Goal: Task Accomplishment & Management: Complete application form

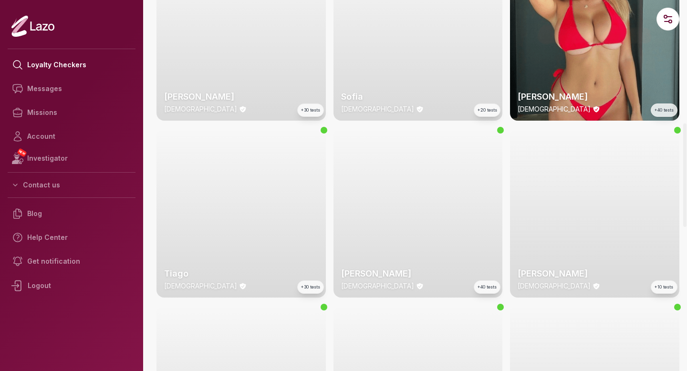
scroll to position [371, 0]
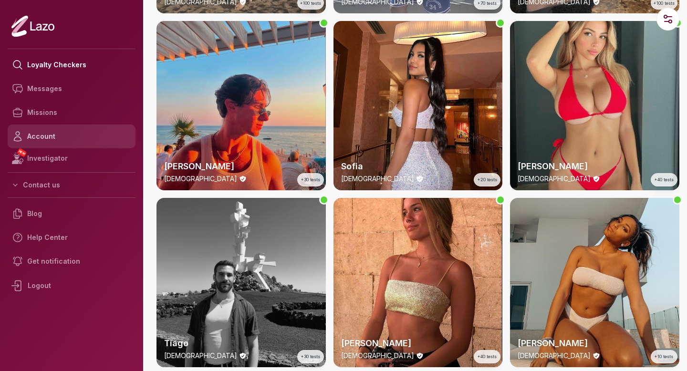
click at [58, 140] on link "Account" at bounding box center [72, 136] width 128 height 24
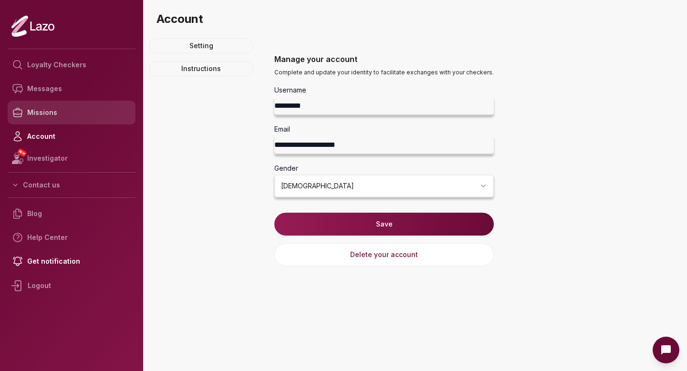
click at [60, 113] on link "Missions" at bounding box center [72, 113] width 128 height 24
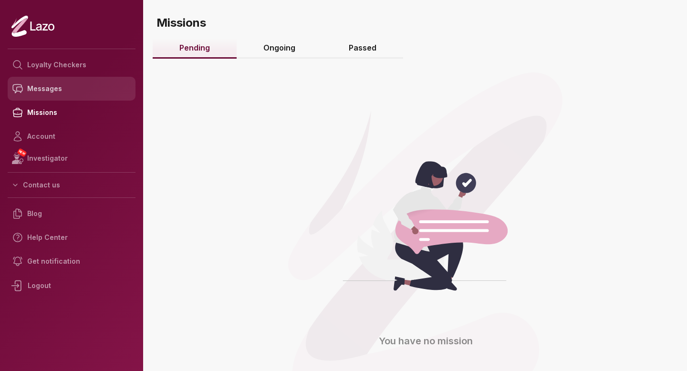
click at [73, 94] on link "Messages" at bounding box center [72, 89] width 128 height 24
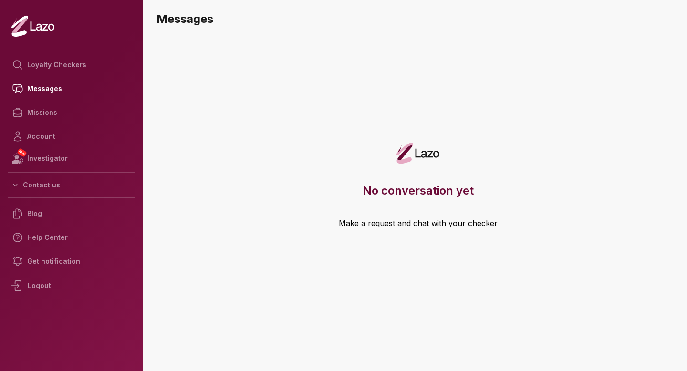
click at [56, 191] on button "Contact us" at bounding box center [72, 184] width 128 height 17
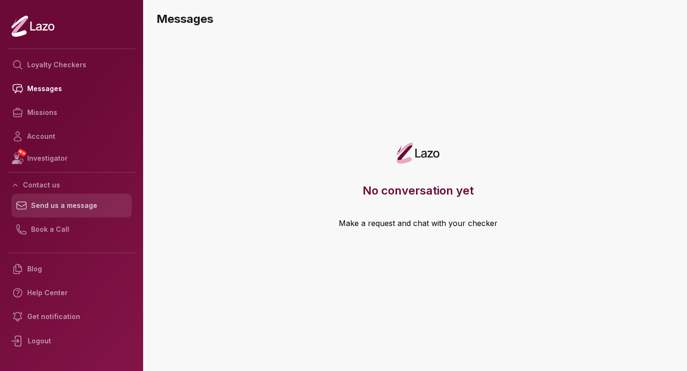
click at [56, 203] on link "Send us a message" at bounding box center [71, 206] width 120 height 24
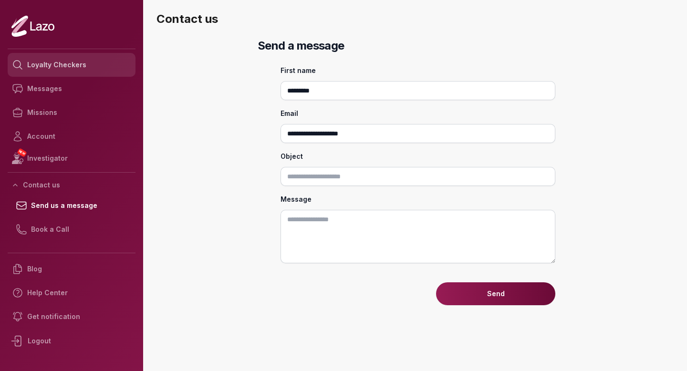
click at [72, 61] on link "Loyalty Checkers" at bounding box center [72, 65] width 128 height 24
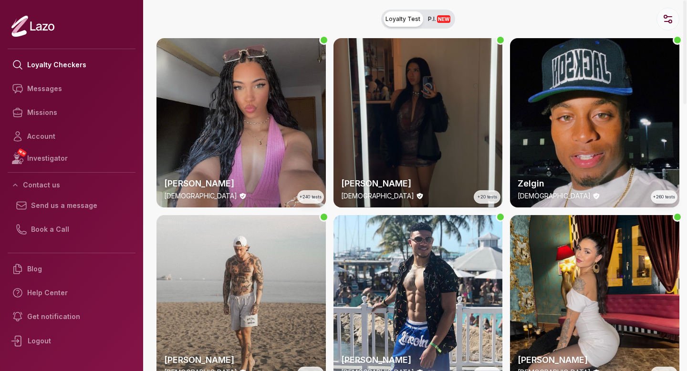
click at [665, 15] on circle "button" at bounding box center [665, 16] width 3 height 3
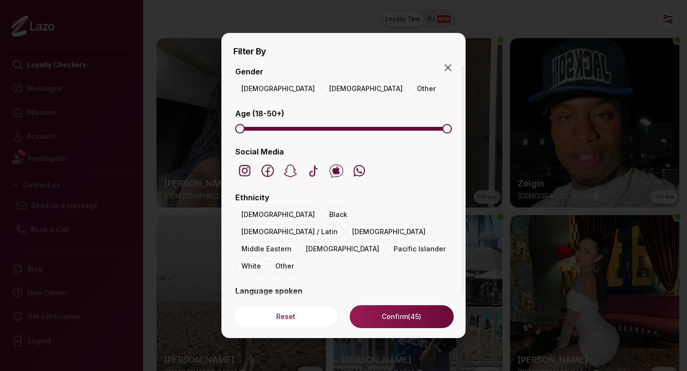
click at [446, 125] on span "Maximum" at bounding box center [447, 129] width 10 height 10
click at [299, 127] on span "Maximum" at bounding box center [298, 129] width 10 height 10
click at [278, 131] on span "Minimum" at bounding box center [279, 129] width 10 height 10
click at [301, 132] on span "Maximum" at bounding box center [305, 129] width 10 height 10
click at [323, 90] on button "Female" at bounding box center [366, 88] width 86 height 15
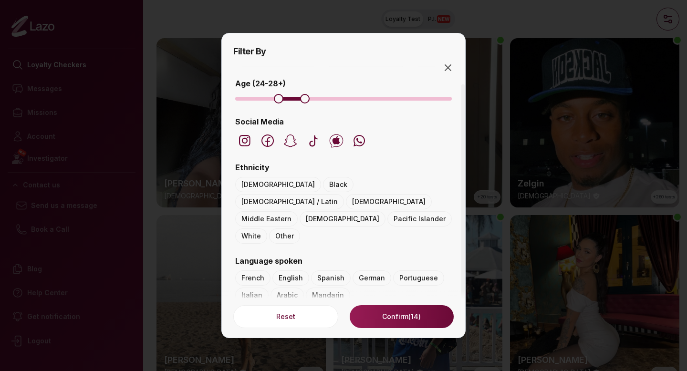
scroll to position [31, 0]
click at [248, 187] on button "Asian" at bounding box center [278, 183] width 86 height 15
click at [258, 228] on button "White" at bounding box center [251, 235] width 32 height 15
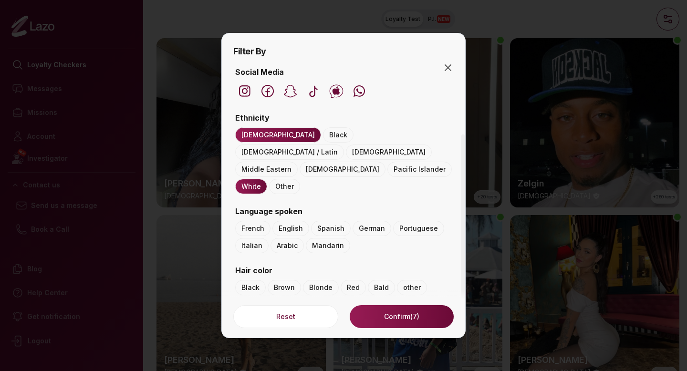
scroll to position [83, 0]
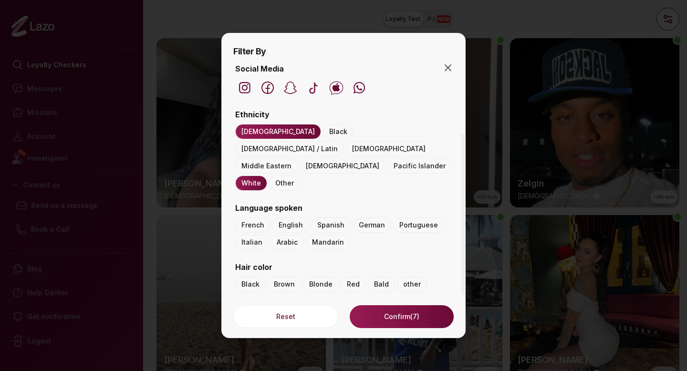
click at [333, 141] on button "Hispanic / Latin" at bounding box center [289, 148] width 109 height 15
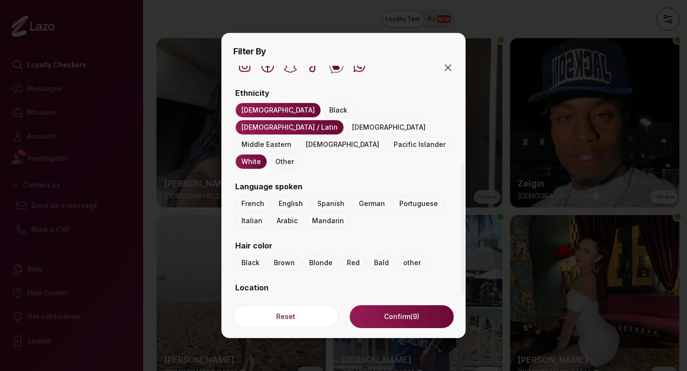
scroll to position [117, 0]
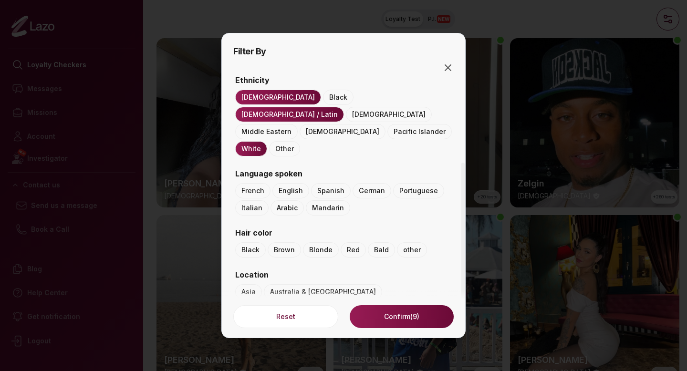
click at [280, 124] on button "Middle Eastern" at bounding box center [266, 131] width 62 height 15
click at [287, 183] on button "English" at bounding box center [290, 190] width 37 height 15
click at [344, 242] on button "Red" at bounding box center [353, 249] width 25 height 15
click at [288, 242] on button "Brown" at bounding box center [284, 249] width 33 height 15
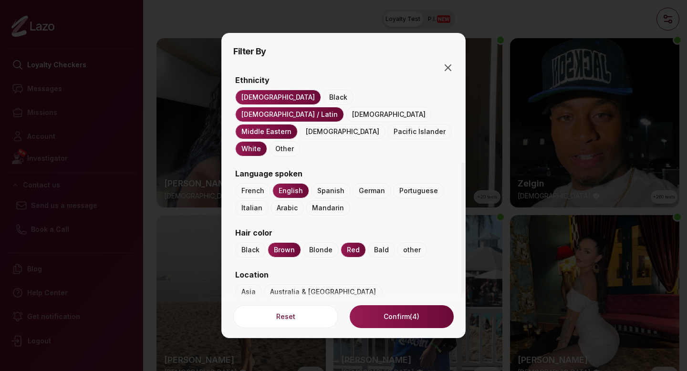
click at [319, 242] on button "Blonde" at bounding box center [321, 249] width 36 height 15
click at [262, 242] on button "Black" at bounding box center [250, 249] width 31 height 15
click at [315, 301] on button "Canada" at bounding box center [275, 308] width 80 height 15
click at [384, 314] on button "Confirm (0)" at bounding box center [402, 316] width 104 height 23
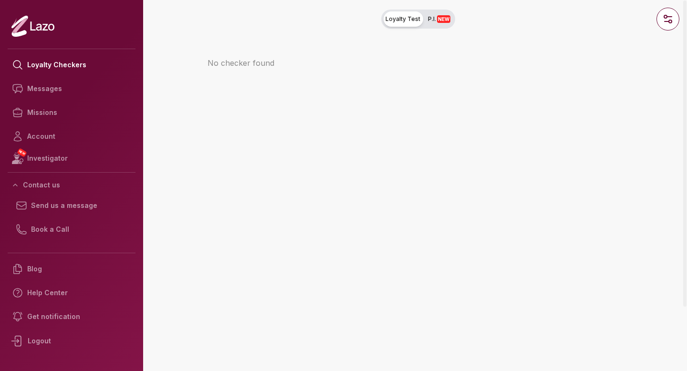
click at [433, 21] on span "P.I. NEW" at bounding box center [439, 19] width 22 height 8
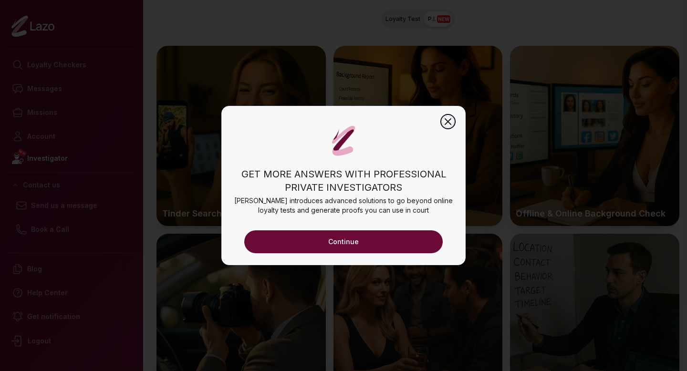
click at [447, 118] on icon "button" at bounding box center [447, 121] width 11 height 11
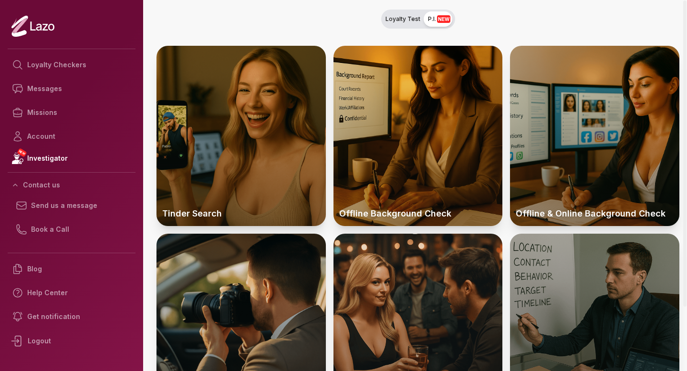
click at [395, 17] on span "Loyalty Test" at bounding box center [402, 19] width 35 height 8
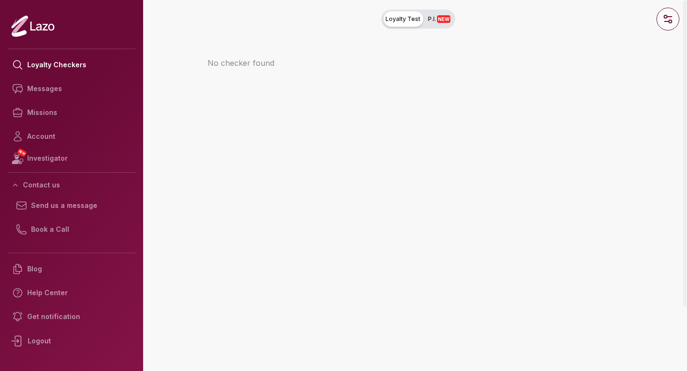
click at [671, 23] on circle "button" at bounding box center [670, 21] width 3 height 3
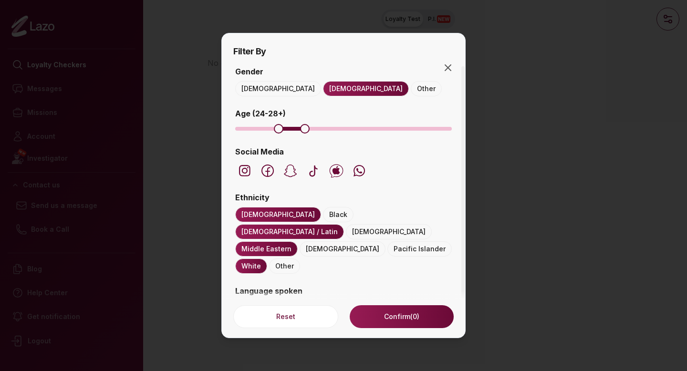
click at [254, 88] on button "Male" at bounding box center [278, 88] width 86 height 15
click at [323, 88] on button "Female" at bounding box center [366, 88] width 86 height 15
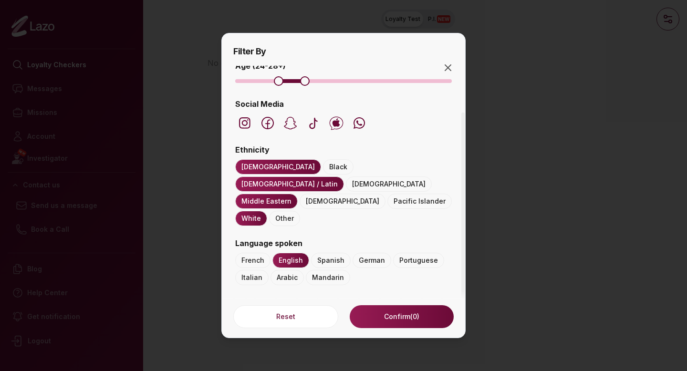
scroll to position [73, 0]
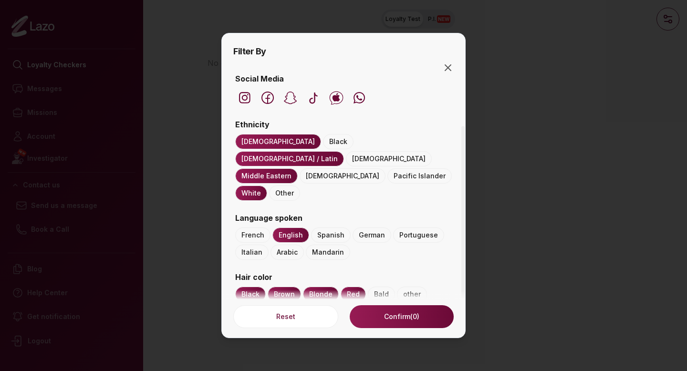
click at [255, 136] on button "Asian" at bounding box center [278, 141] width 86 height 15
click at [332, 151] on button "Hispanic / Latin" at bounding box center [289, 158] width 109 height 15
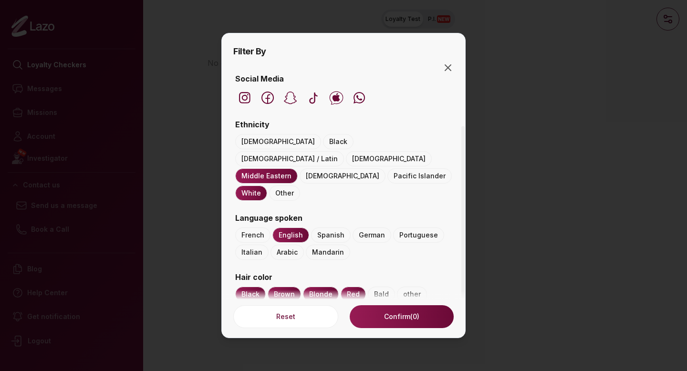
click at [278, 168] on button "Middle Eastern" at bounding box center [266, 175] width 62 height 15
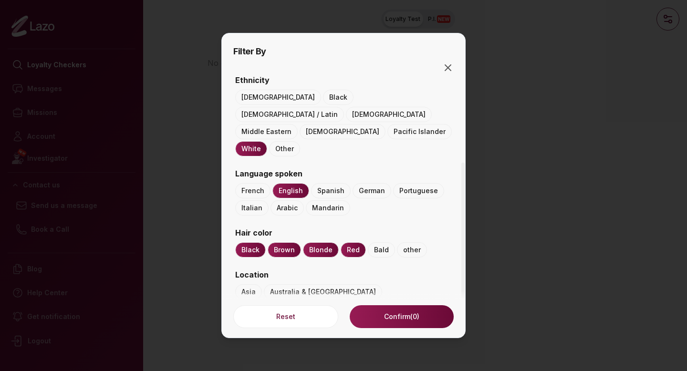
click at [348, 242] on button "Red" at bounding box center [353, 249] width 25 height 15
click at [320, 242] on button "Blonde" at bounding box center [321, 249] width 36 height 15
click at [246, 242] on button "Black" at bounding box center [250, 249] width 31 height 15
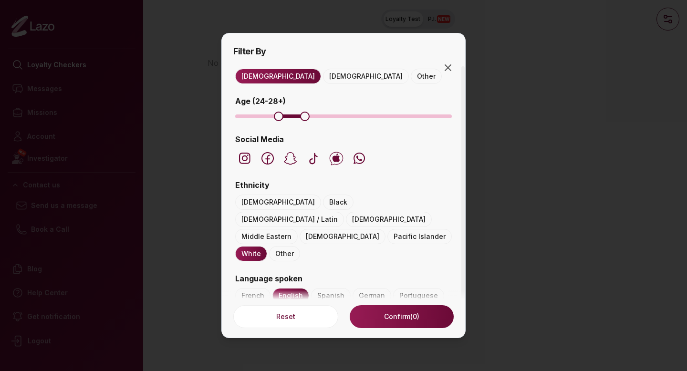
scroll to position [0, 0]
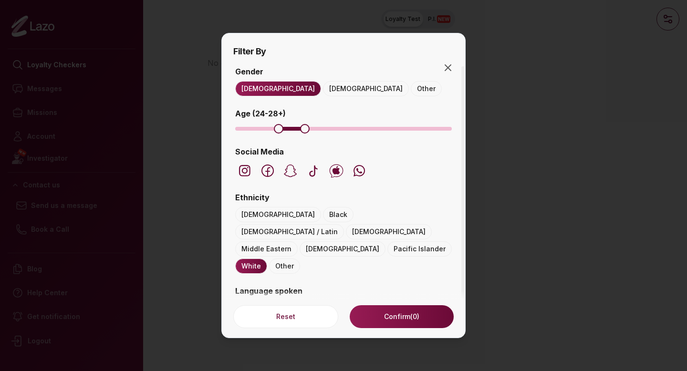
click at [323, 92] on button "Female" at bounding box center [366, 88] width 86 height 15
click at [250, 91] on button "Male" at bounding box center [278, 88] width 86 height 15
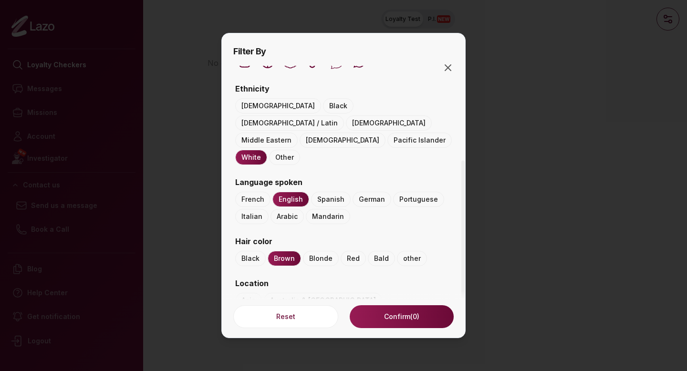
scroll to position [117, 0]
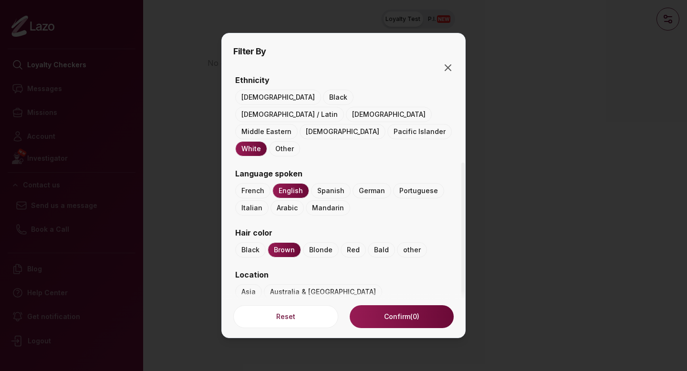
click at [308, 242] on button "Blonde" at bounding box center [321, 249] width 36 height 15
click at [284, 242] on button "Brown" at bounding box center [284, 249] width 33 height 15
click at [330, 242] on button "Blonde" at bounding box center [321, 249] width 36 height 15
click at [345, 242] on button "Red" at bounding box center [353, 249] width 25 height 15
click at [315, 301] on button "Canada" at bounding box center [275, 308] width 80 height 15
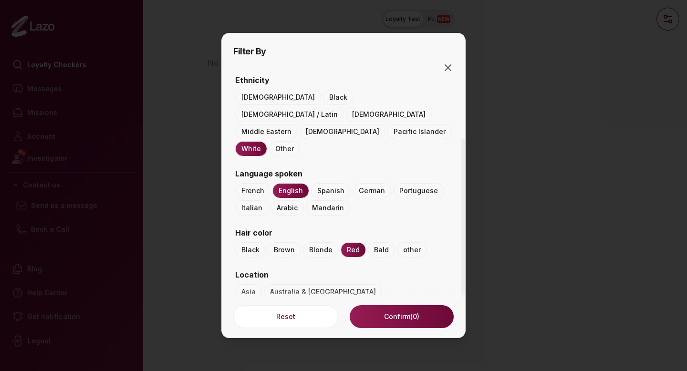
scroll to position [0, 0]
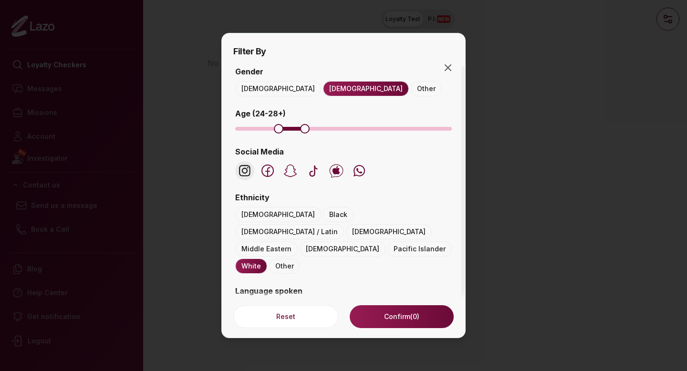
click at [246, 171] on icon "button" at bounding box center [244, 170] width 11 height 11
click at [401, 310] on button "Confirm (0)" at bounding box center [402, 316] width 104 height 23
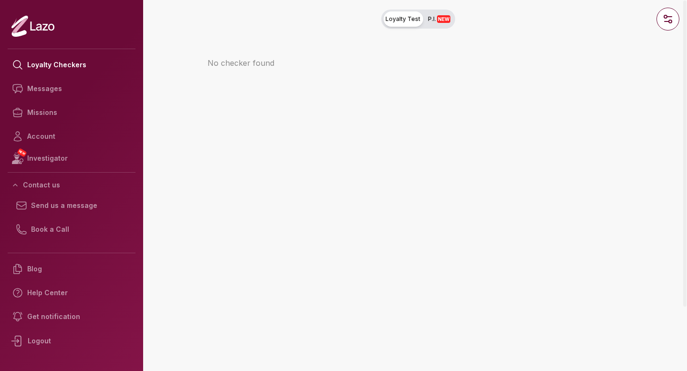
click at [433, 21] on span "P.I. NEW" at bounding box center [439, 19] width 22 height 8
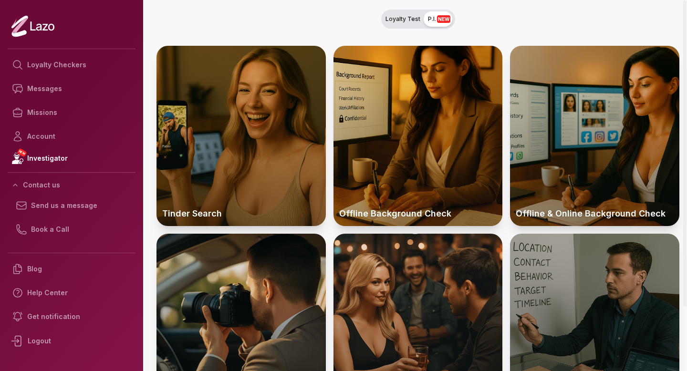
click at [389, 26] on button "Loyalty Test P.I. NEW" at bounding box center [418, 19] width 74 height 19
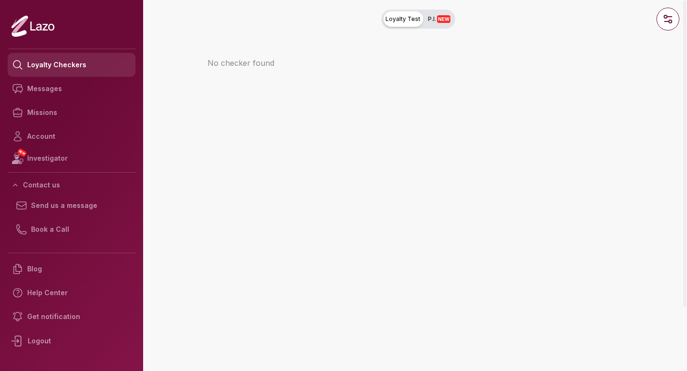
click at [65, 68] on link "Loyalty Checkers" at bounding box center [72, 65] width 128 height 24
click at [664, 15] on circle "button" at bounding box center [665, 16] width 3 height 3
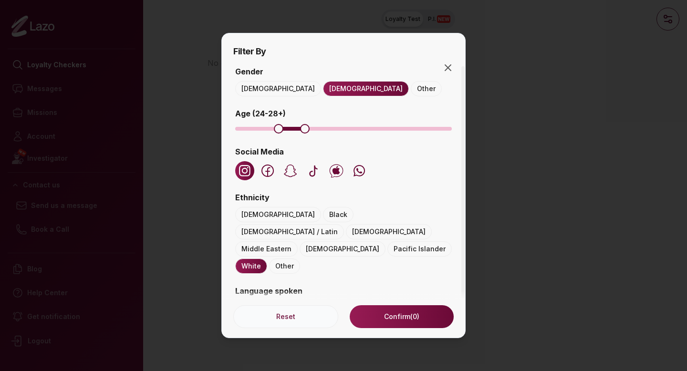
click at [306, 320] on button "Reset" at bounding box center [285, 316] width 105 height 23
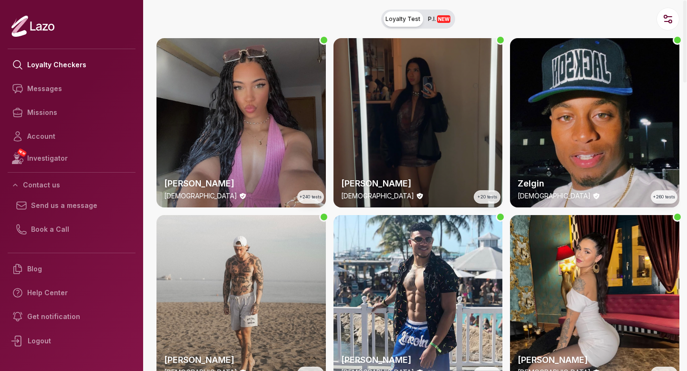
click at [271, 113] on div "Lara 24 y/o +240 tests" at bounding box center [240, 122] width 169 height 169
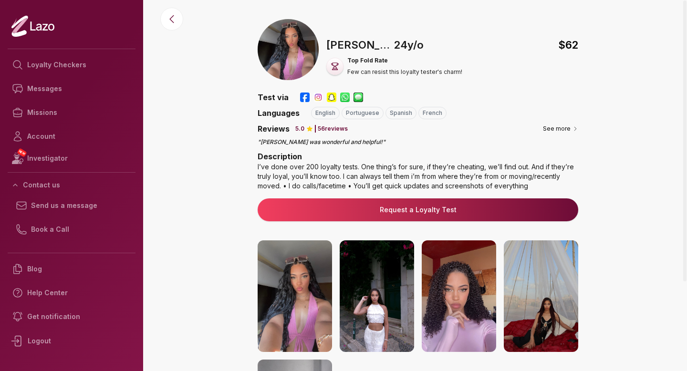
scroll to position [154, 0]
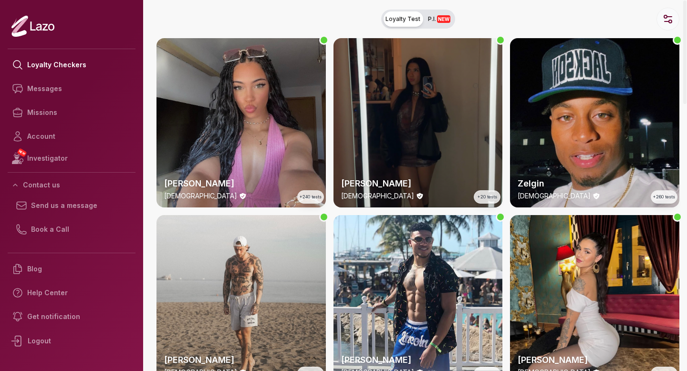
click at [667, 19] on icon "button" at bounding box center [667, 18] width 11 height 11
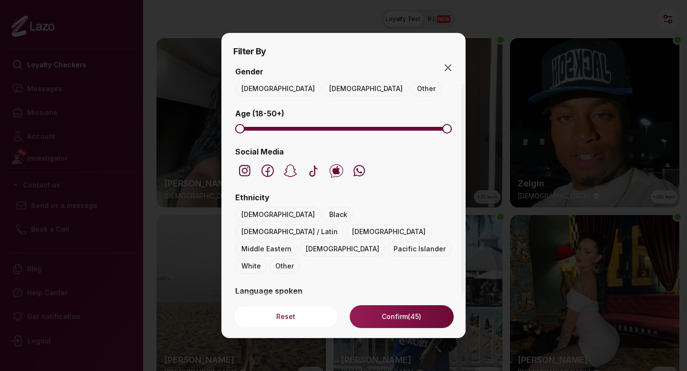
scroll to position [117, 0]
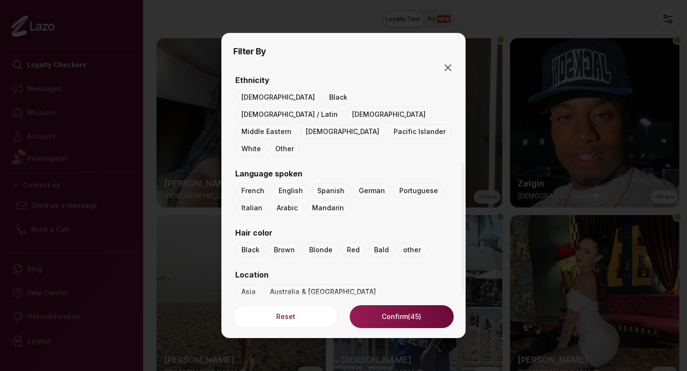
click at [315, 301] on button "Canada" at bounding box center [275, 308] width 80 height 15
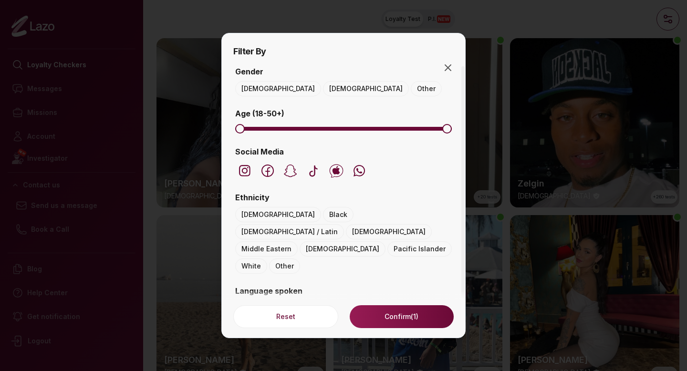
click at [396, 319] on button "Confirm (1)" at bounding box center [402, 316] width 104 height 23
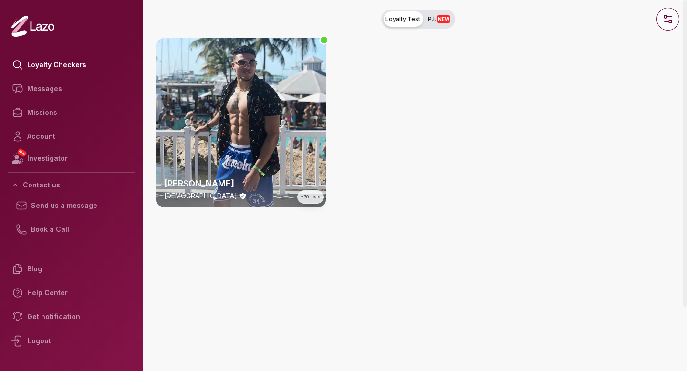
click at [665, 19] on icon "button" at bounding box center [667, 18] width 11 height 11
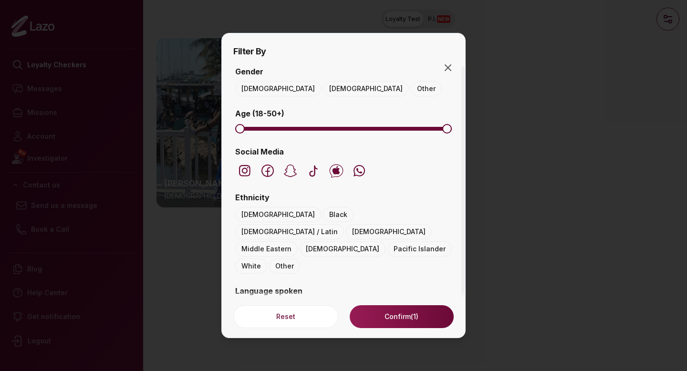
click at [323, 94] on button "Female" at bounding box center [366, 88] width 86 height 15
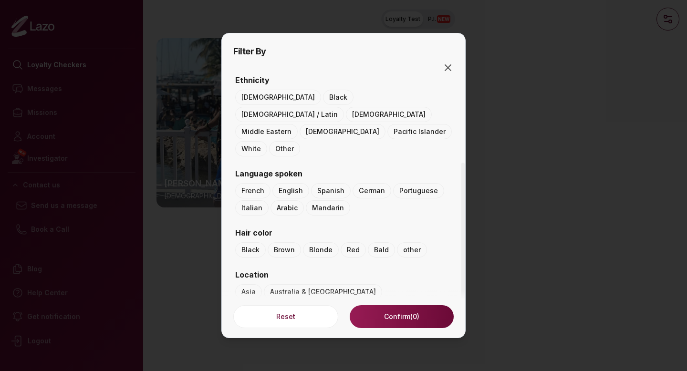
click at [395, 248] on div "Gender Male Female Other Age ( 18 - 50 +) Social Media Ethnicity Asian Black Hi…" at bounding box center [343, 167] width 220 height 439
click at [417, 319] on button "Other" at bounding box center [432, 326] width 31 height 15
click at [265, 312] on button "Reset" at bounding box center [285, 316] width 105 height 23
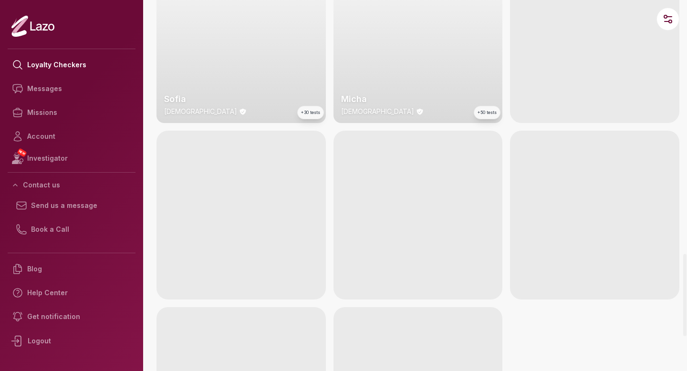
scroll to position [1150, 0]
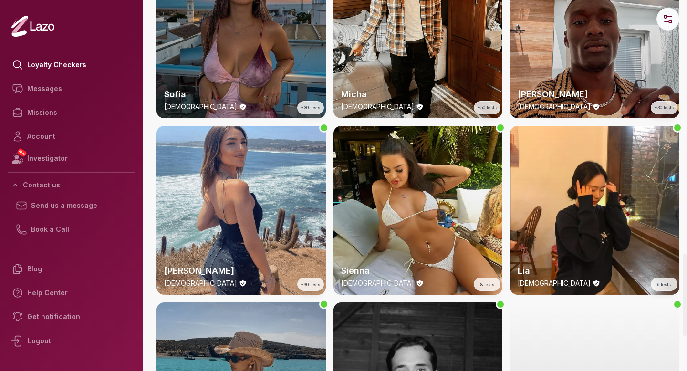
click at [672, 19] on icon "button" at bounding box center [667, 18] width 11 height 11
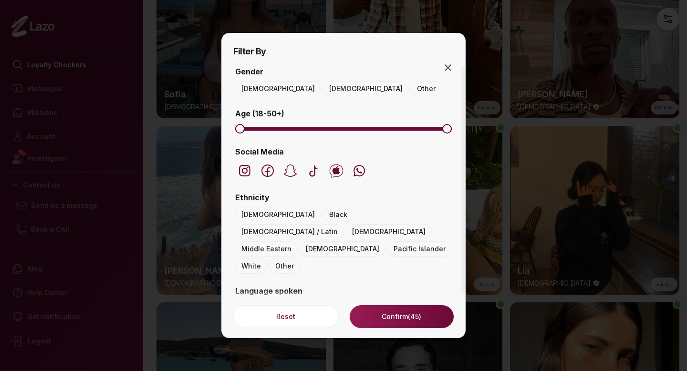
click at [323, 94] on button "Female" at bounding box center [366, 88] width 86 height 15
click at [249, 129] on span at bounding box center [349, 129] width 203 height 4
click at [269, 129] on span at bounding box center [360, 129] width 183 height 4
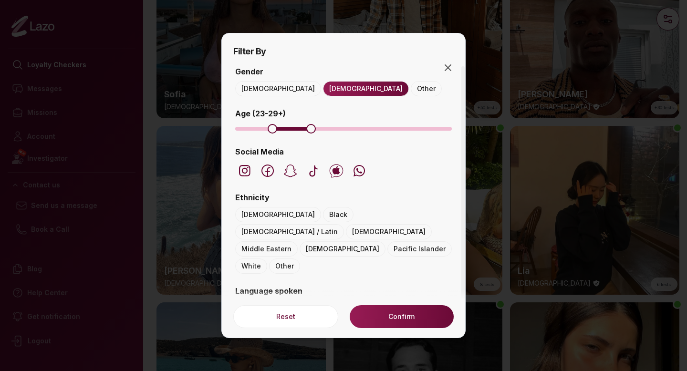
click at [308, 132] on span "Maximum" at bounding box center [311, 129] width 10 height 10
click at [276, 130] on span "Minimum" at bounding box center [279, 129] width 10 height 10
click at [306, 132] on span "Maximum" at bounding box center [305, 129] width 10 height 10
click at [396, 322] on button "Confirm (14)" at bounding box center [402, 316] width 104 height 23
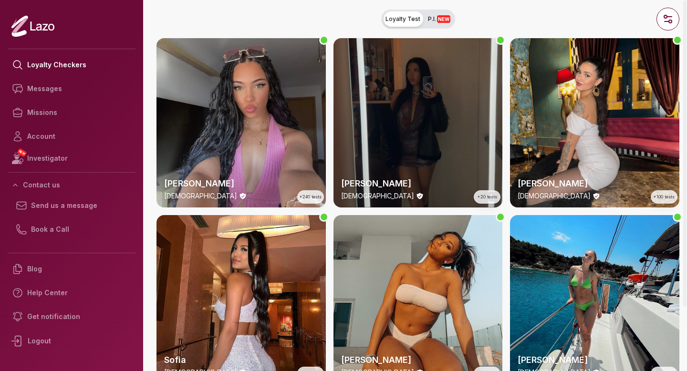
click at [395, 95] on div "Susanna 28 y/o +20 tests" at bounding box center [417, 122] width 169 height 169
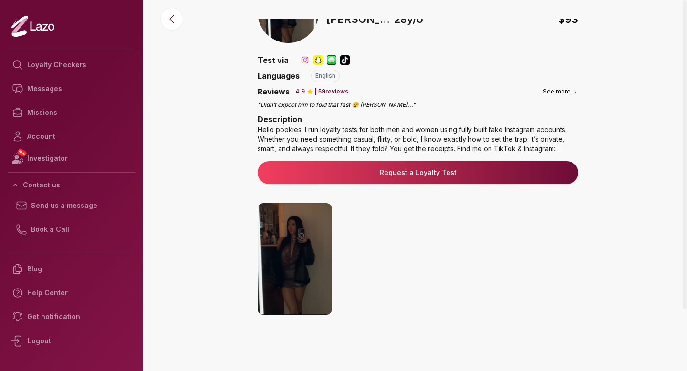
scroll to position [39, 0]
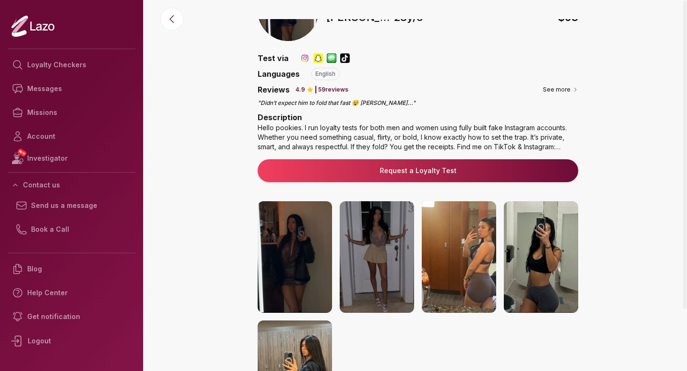
click at [304, 60] on img at bounding box center [305, 58] width 10 height 10
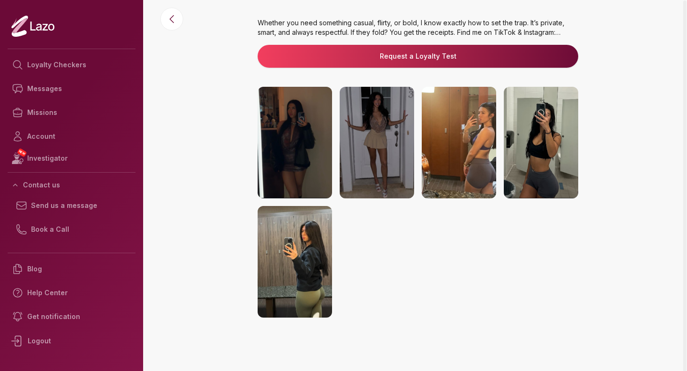
scroll to position [0, 0]
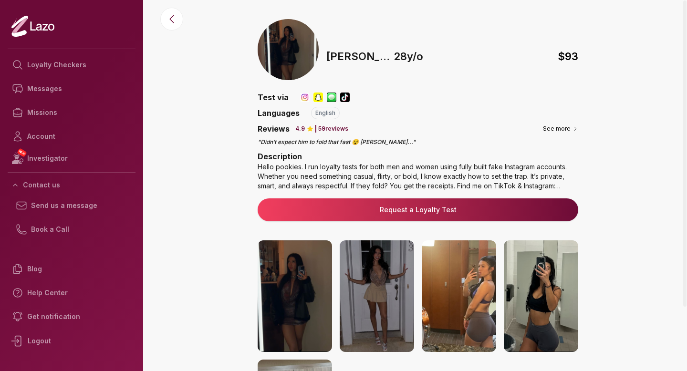
click at [302, 97] on img at bounding box center [305, 98] width 10 height 10
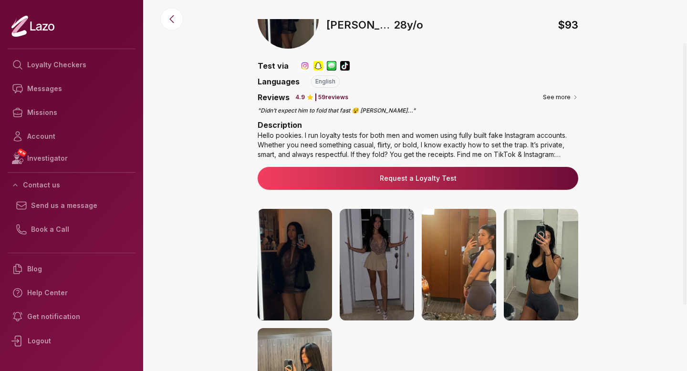
scroll to position [33, 0]
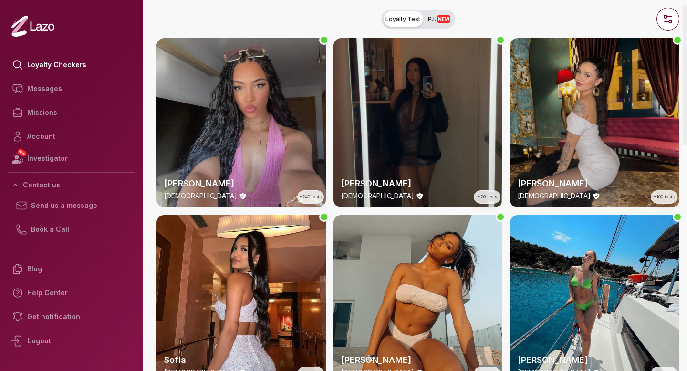
scroll to position [13, 0]
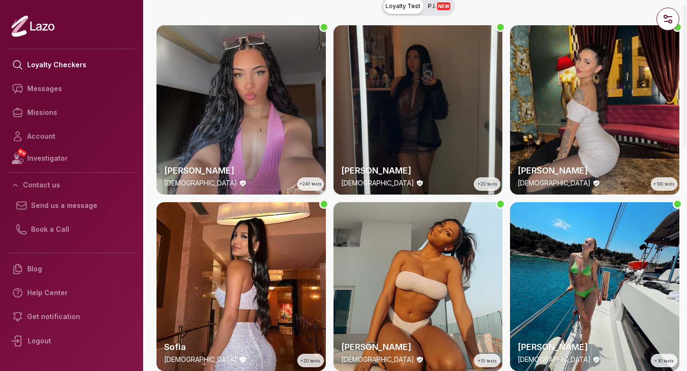
click at [565, 102] on div "Valentina 26 y/o +100 tests" at bounding box center [594, 109] width 169 height 169
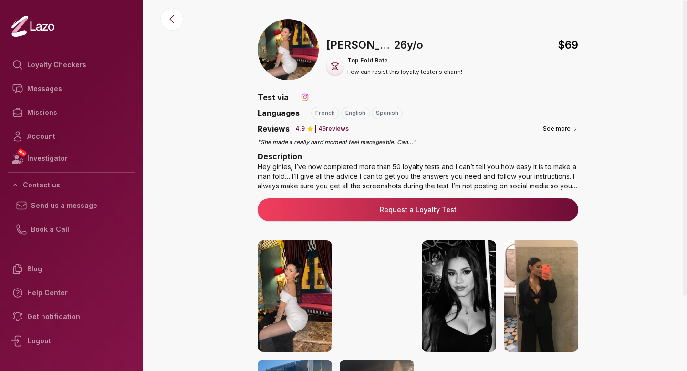
scroll to position [116, 0]
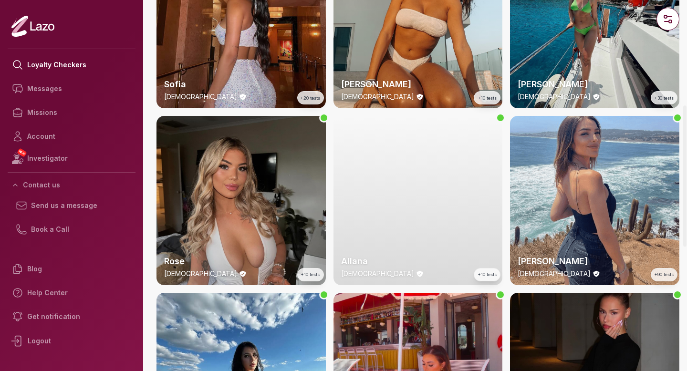
scroll to position [196, 0]
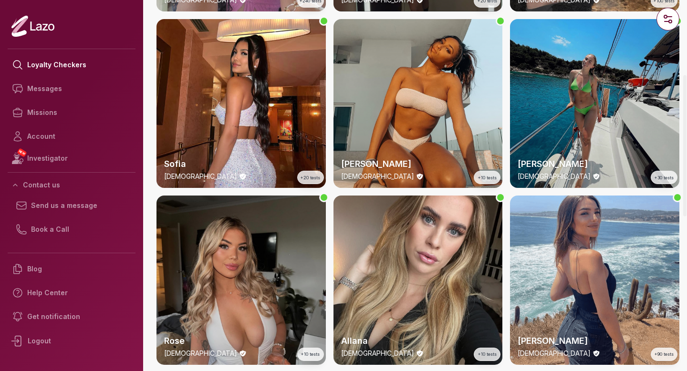
click at [645, 59] on div "Emery 24 y/o +30 tests" at bounding box center [594, 103] width 169 height 169
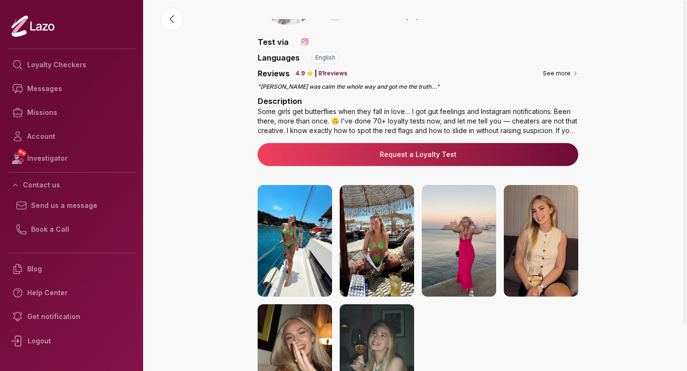
scroll to position [53, 0]
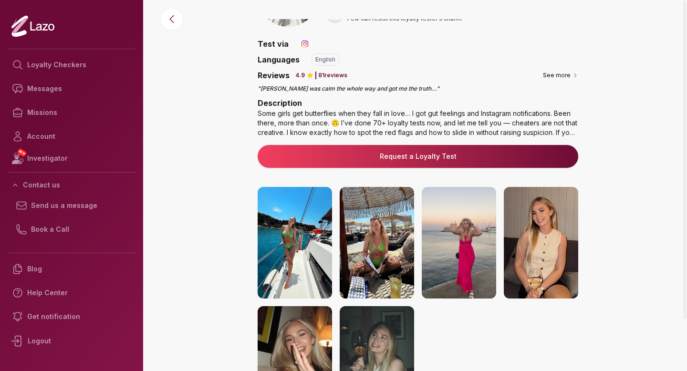
click at [418, 163] on button "Request a Loyalty Test" at bounding box center [418, 156] width 320 height 23
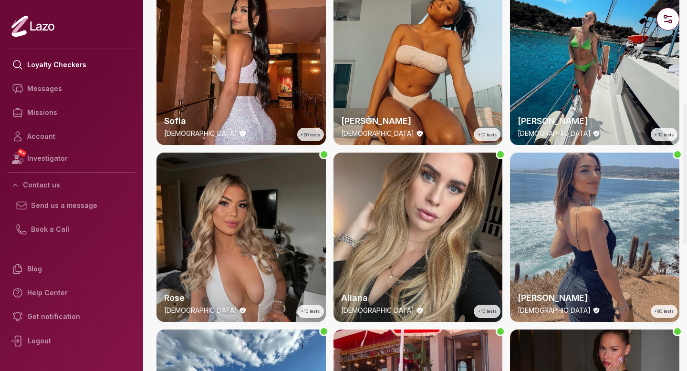
scroll to position [273, 0]
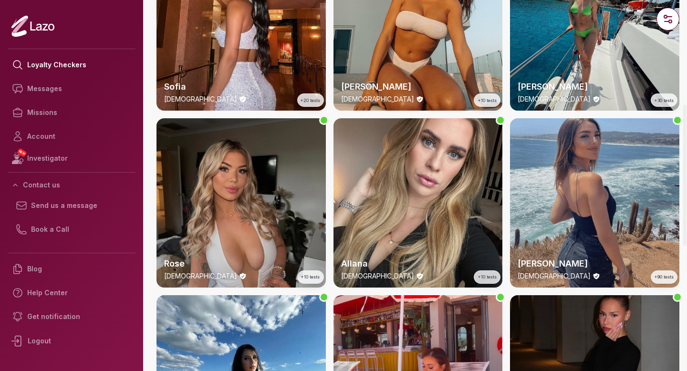
click at [584, 186] on div "Alba 25 y/o +90 tests" at bounding box center [594, 202] width 169 height 169
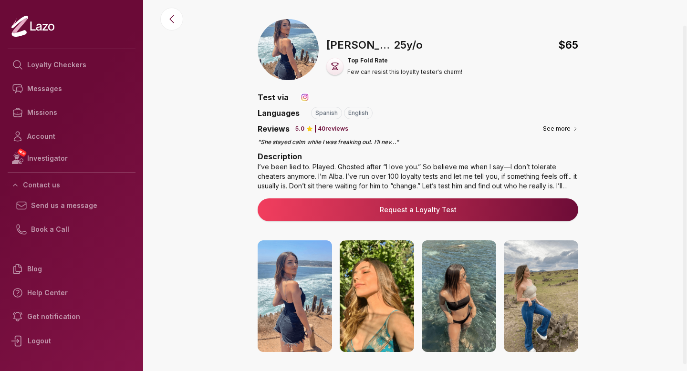
scroll to position [34, 0]
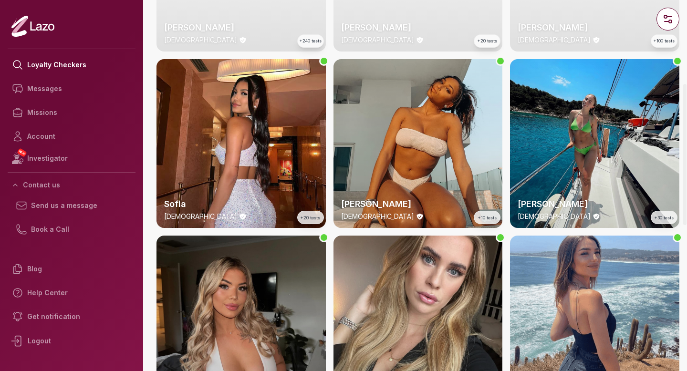
scroll to position [75, 0]
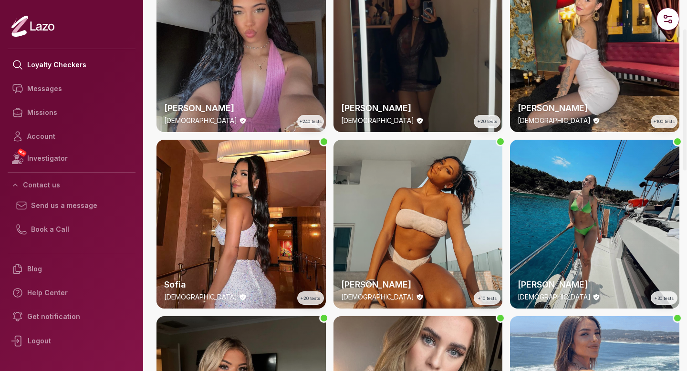
click at [592, 217] on div "Emery 24 y/o +30 tests" at bounding box center [594, 224] width 169 height 169
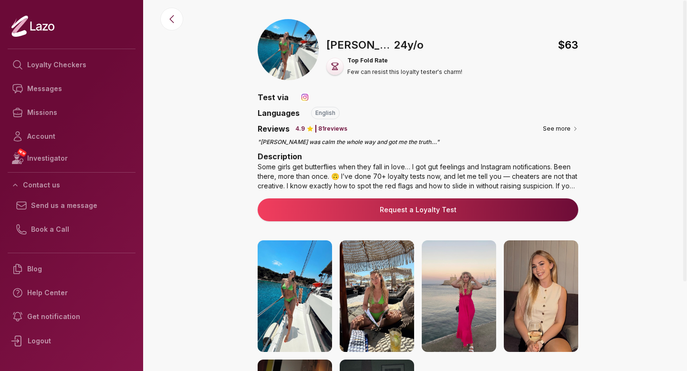
click at [364, 212] on link "Request a Loyalty Test" at bounding box center [417, 210] width 305 height 10
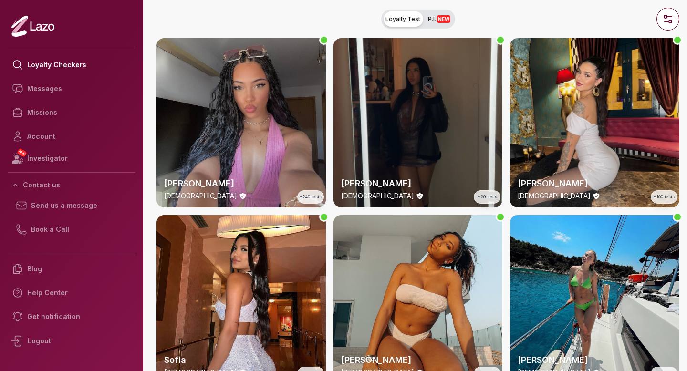
scroll to position [114, 0]
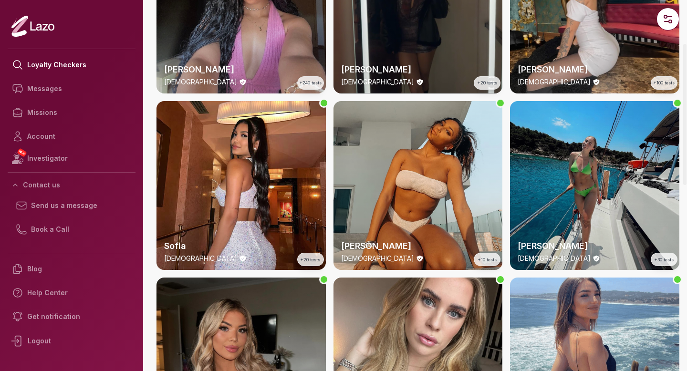
click at [552, 189] on div "Emery 24 y/o +30 tests" at bounding box center [594, 185] width 169 height 169
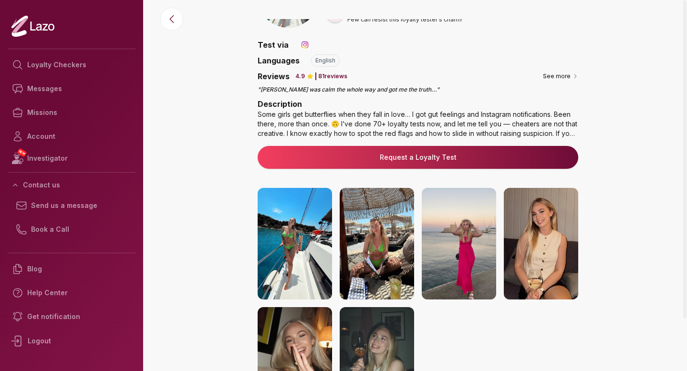
scroll to position [67, 0]
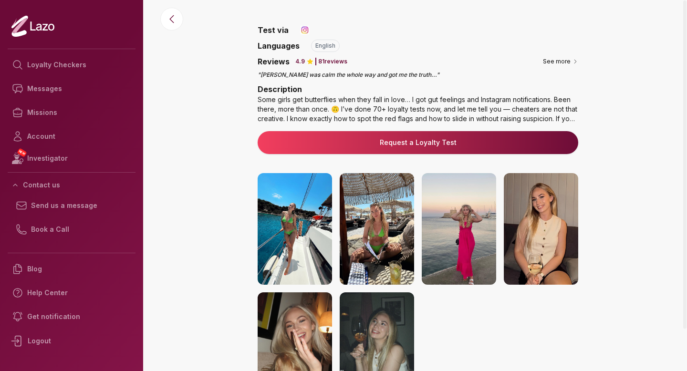
click at [571, 117] on div "Some girls get butterflies when they fall in love… I got gut feelings and Insta…" at bounding box center [418, 109] width 320 height 29
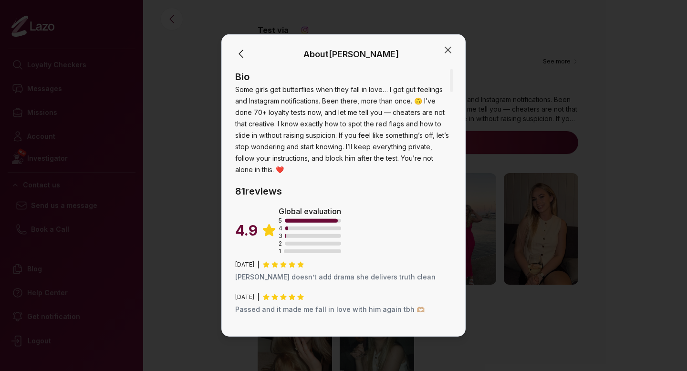
scroll to position [188, 0]
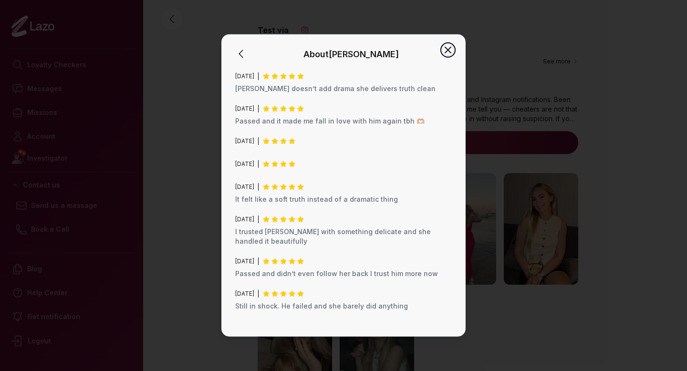
click at [449, 51] on icon "button" at bounding box center [448, 50] width 6 height 6
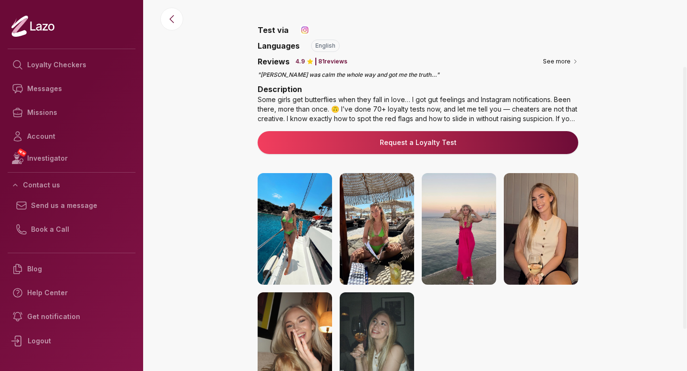
scroll to position [154, 0]
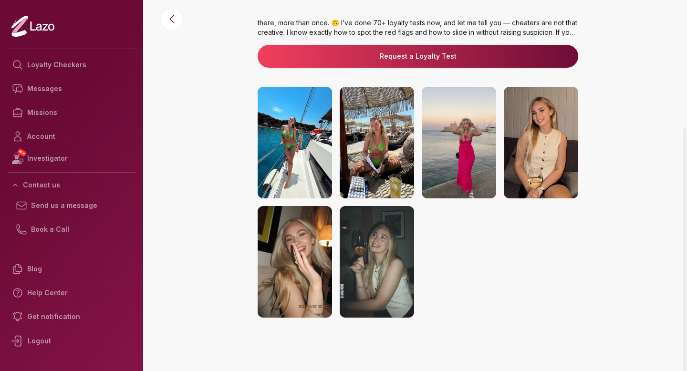
click at [355, 144] on img at bounding box center [377, 143] width 74 height 112
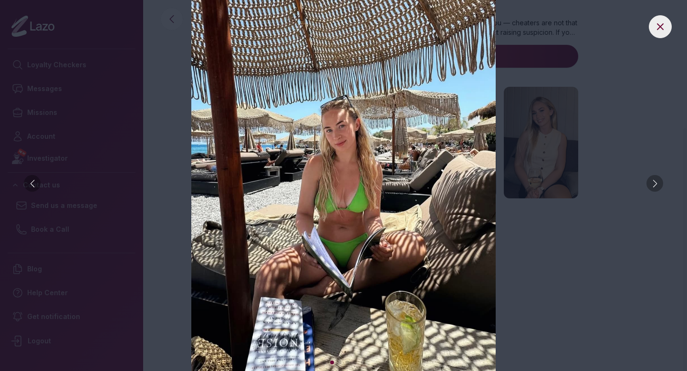
click at [660, 186] on div at bounding box center [654, 183] width 17 height 17
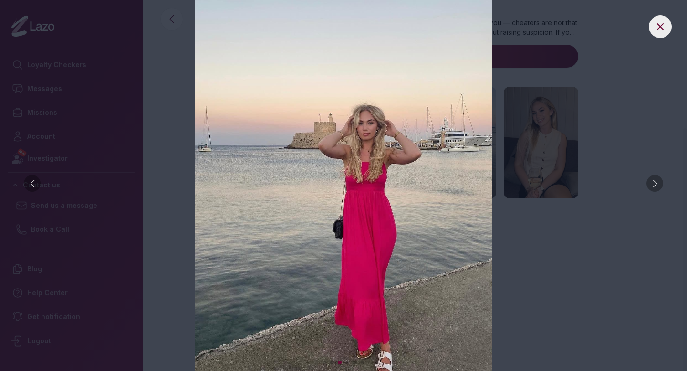
click at [660, 186] on div at bounding box center [654, 183] width 17 height 17
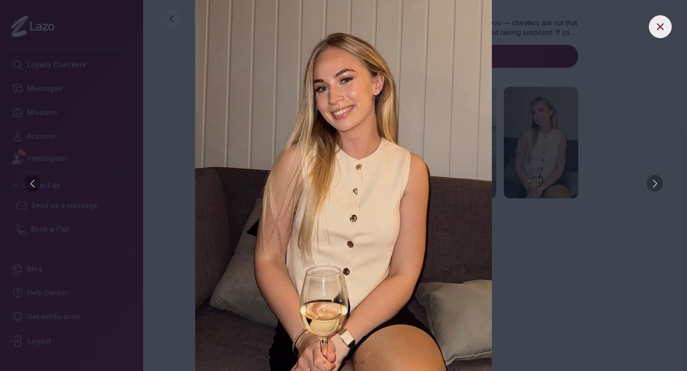
click at [647, 84] on img at bounding box center [343, 185] width 649 height 371
click at [661, 17] on button at bounding box center [660, 26] width 23 height 23
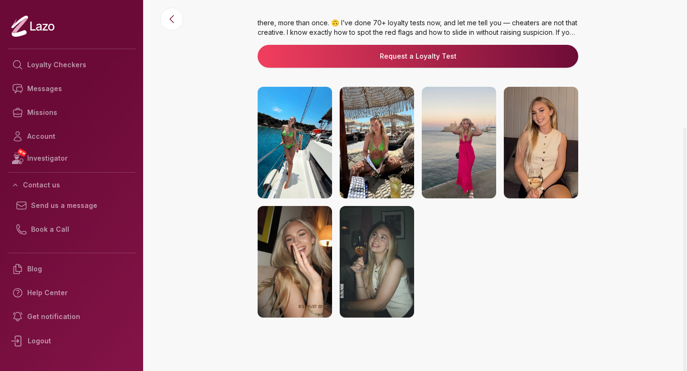
click at [477, 59] on link "Request a Loyalty Test" at bounding box center [417, 57] width 305 height 10
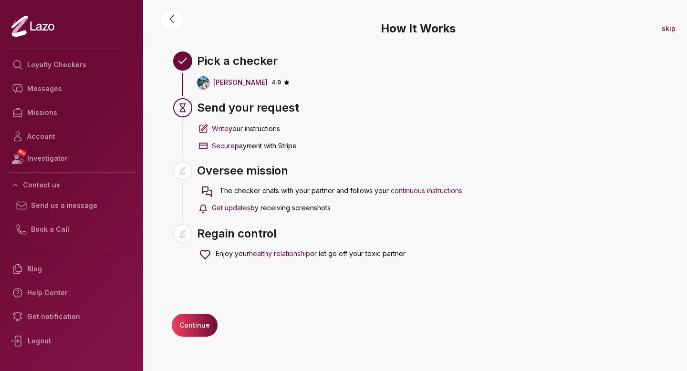
click at [191, 324] on button "Continue" at bounding box center [195, 325] width 46 height 23
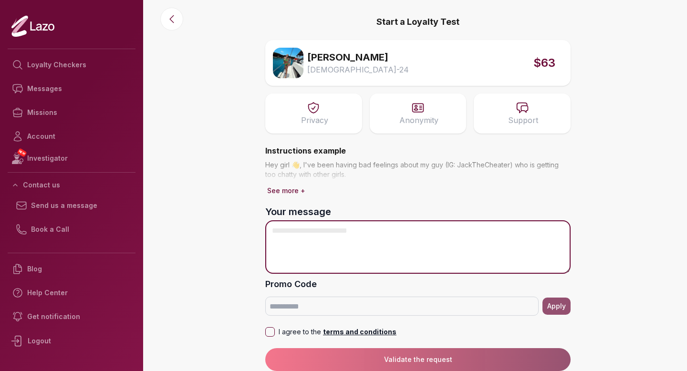
click at [312, 253] on textarea "Your message" at bounding box center [417, 246] width 305 height 53
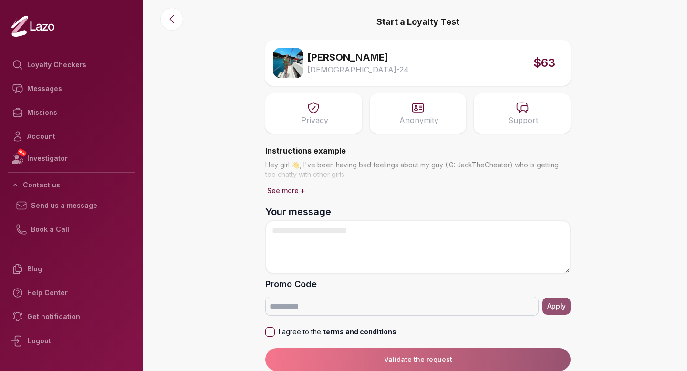
click at [287, 188] on button "See more +" at bounding box center [286, 190] width 42 height 13
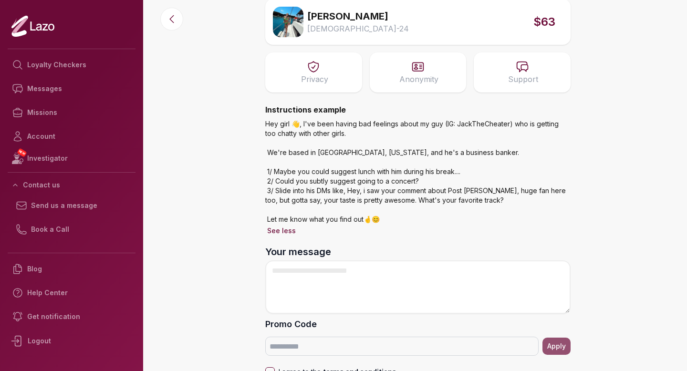
scroll to position [55, 0]
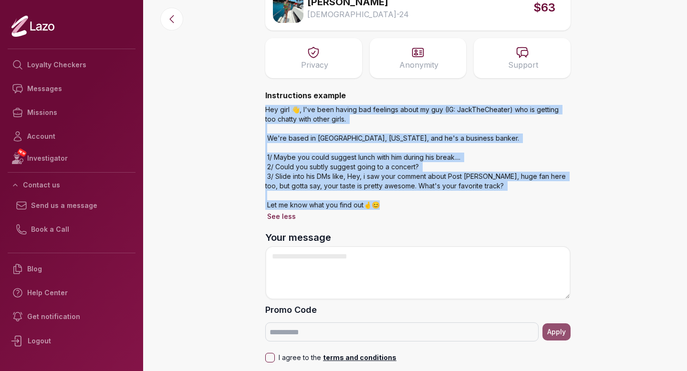
drag, startPoint x: 264, startPoint y: 107, endPoint x: 385, endPoint y: 205, distance: 156.0
click at [385, 205] on div "Start a Loyalty Test Emery Female - 24 $63 Privacy Anonymity Support Instructio…" at bounding box center [418, 171] width 320 height 452
copy p "Hey girl 👋, I've been having bad feelings about my guy (IG: JackTheCheater) who…"
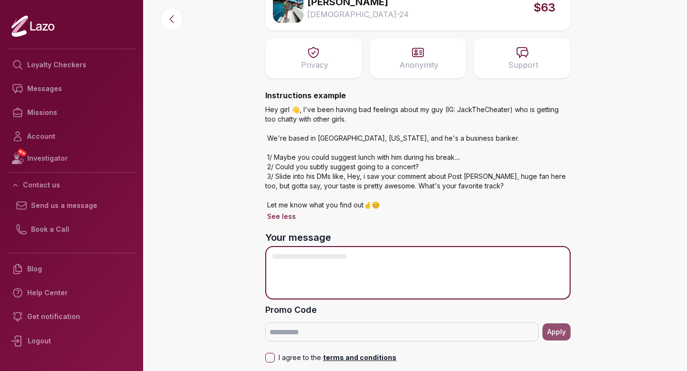
click at [355, 266] on textarea "Your message" at bounding box center [417, 272] width 305 height 53
paste textarea "**********"
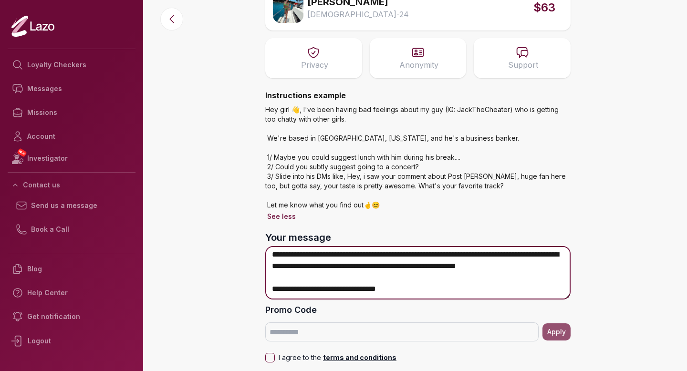
scroll to position [0, 0]
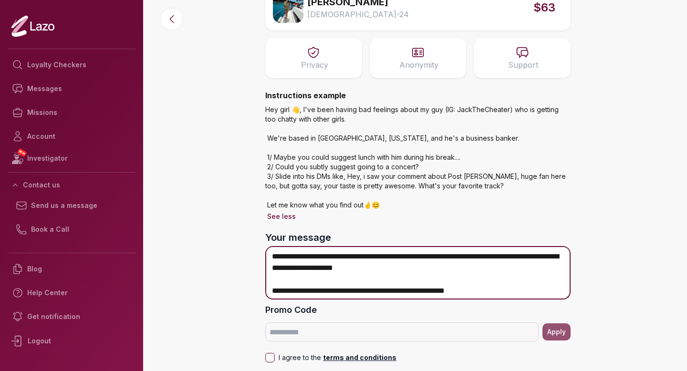
drag, startPoint x: 490, startPoint y: 257, endPoint x: 546, endPoint y: 258, distance: 55.8
click at [546, 258] on textarea "**********" at bounding box center [417, 272] width 305 height 53
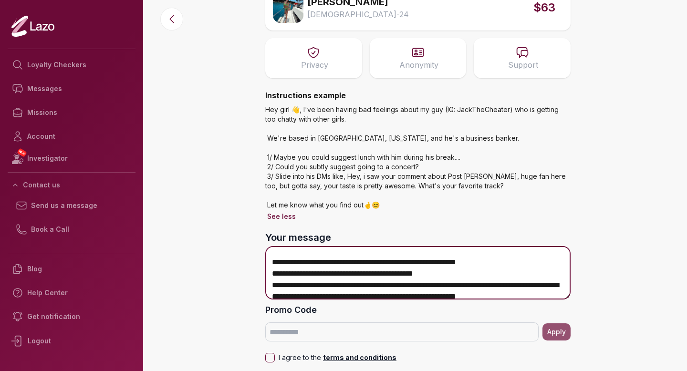
scroll to position [51, 0]
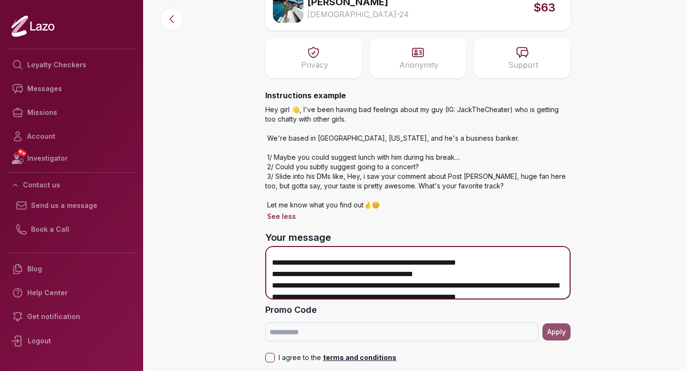
click at [465, 274] on textarea "**********" at bounding box center [417, 272] width 305 height 53
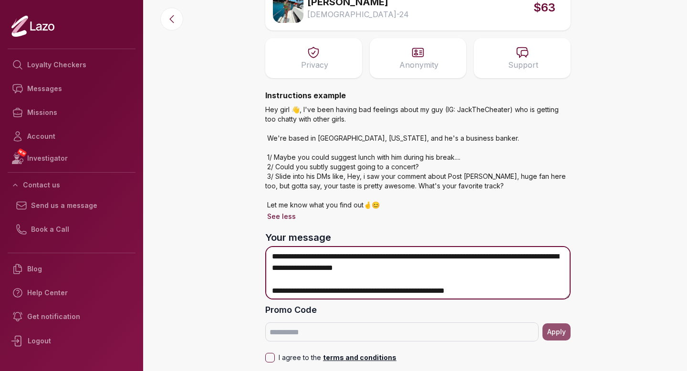
drag, startPoint x: 443, startPoint y: 266, endPoint x: 236, endPoint y: 266, distance: 207.0
click at [236, 266] on main "Start a Loyalty Test Emery Female - 24 $63 Privacy Anonymity Support Instructio…" at bounding box center [418, 130] width 538 height 371
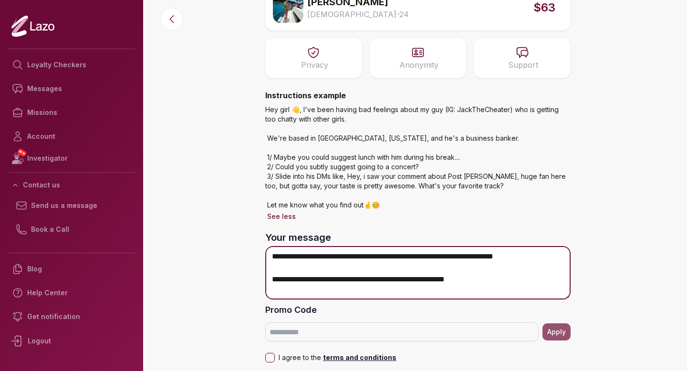
click at [341, 278] on textarea "**********" at bounding box center [417, 272] width 305 height 53
click at [378, 283] on textarea "**********" at bounding box center [417, 272] width 305 height 53
drag, startPoint x: 430, startPoint y: 280, endPoint x: 494, endPoint y: 280, distance: 63.9
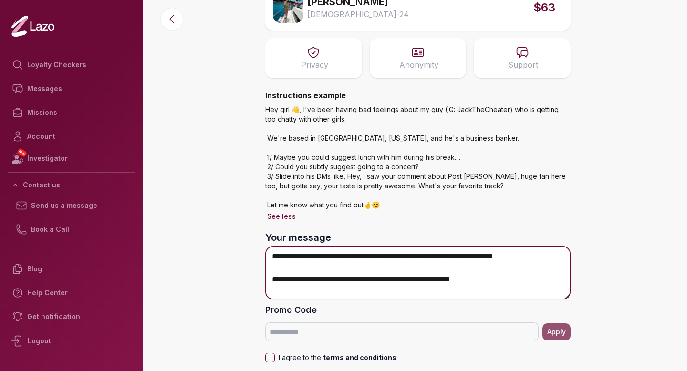
click at [494, 280] on textarea "**********" at bounding box center [417, 272] width 305 height 53
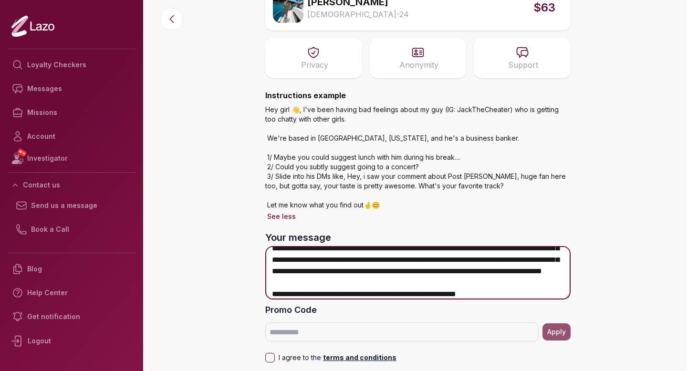
scroll to position [76, 0]
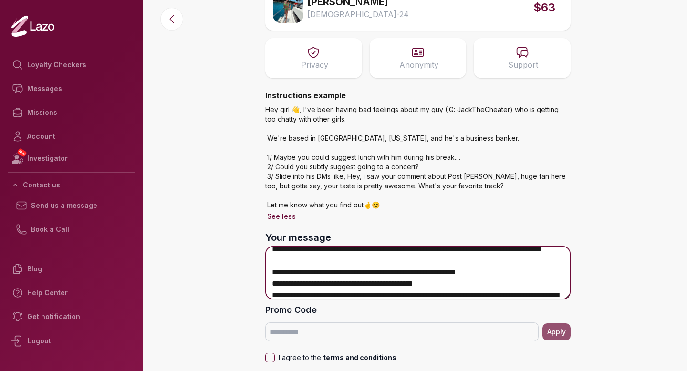
click at [517, 261] on textarea "**********" at bounding box center [417, 272] width 305 height 53
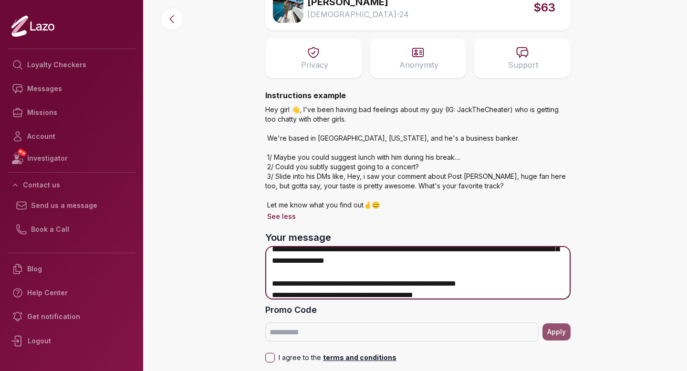
click at [438, 279] on textarea "**********" at bounding box center [417, 272] width 305 height 53
click at [432, 275] on textarea "**********" at bounding box center [417, 272] width 305 height 53
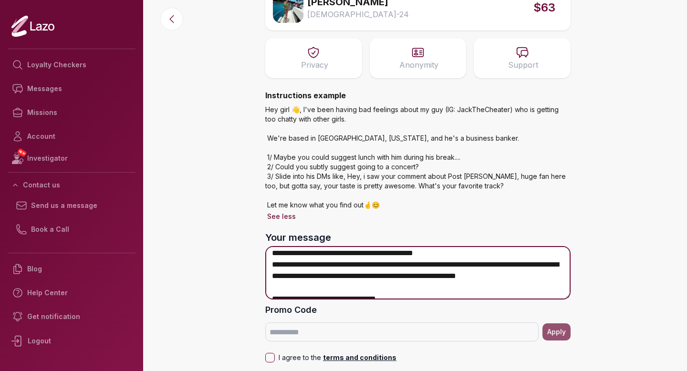
scroll to position [126, 0]
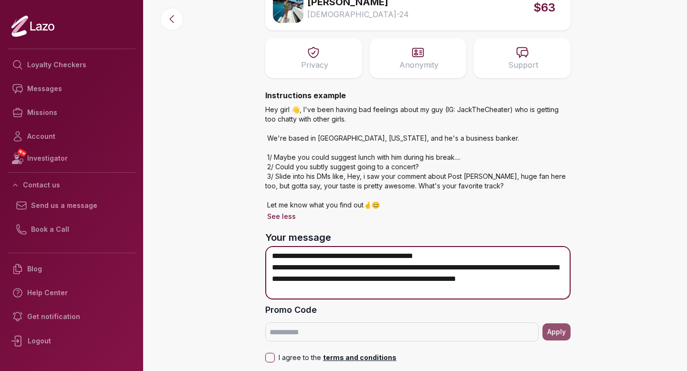
drag, startPoint x: 273, startPoint y: 258, endPoint x: 573, endPoint y: 287, distance: 300.9
click at [573, 287] on div "Start a Loyalty Test Emery Female - 24 $63 Privacy Anonymity Support Instructio…" at bounding box center [418, 171] width 320 height 452
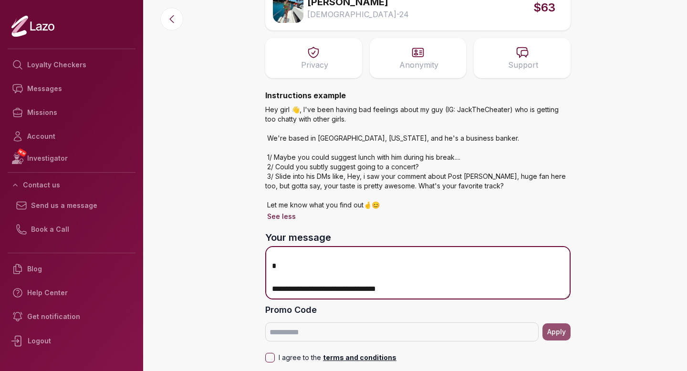
scroll to position [112, 0]
click at [362, 278] on textarea "**********" at bounding box center [417, 272] width 305 height 53
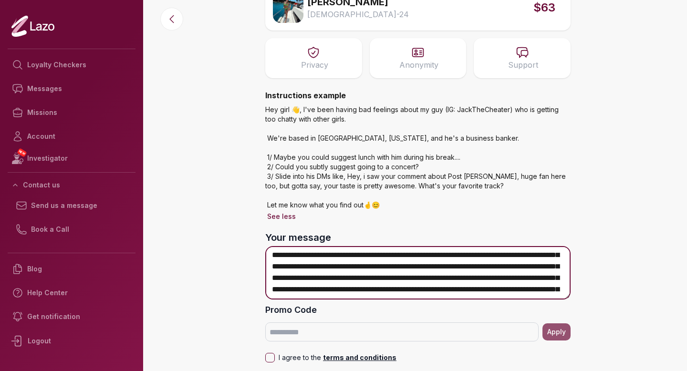
scroll to position [34, 0]
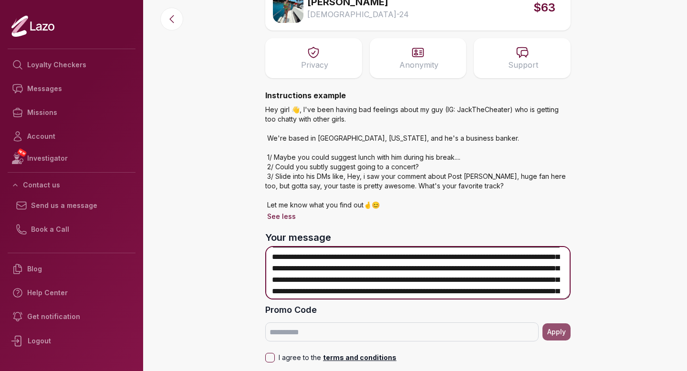
click at [300, 258] on textarea "**********" at bounding box center [417, 272] width 305 height 53
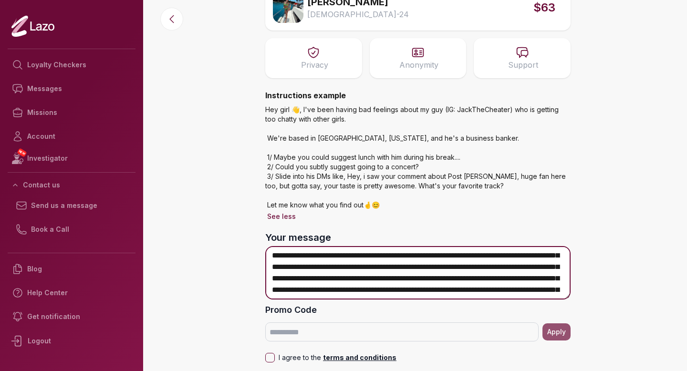
scroll to position [57, 0]
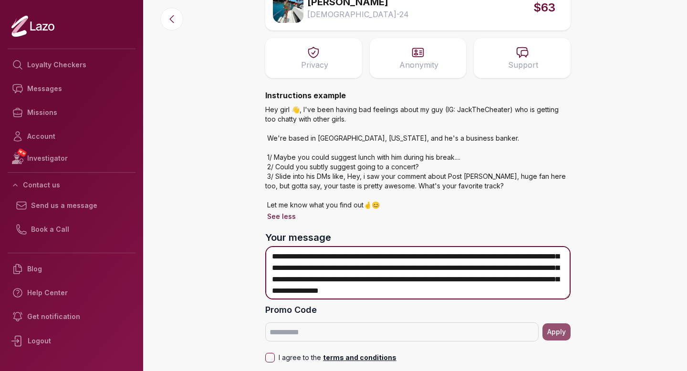
click at [336, 257] on textarea "**********" at bounding box center [417, 272] width 305 height 53
click at [394, 268] on textarea "**********" at bounding box center [417, 272] width 305 height 53
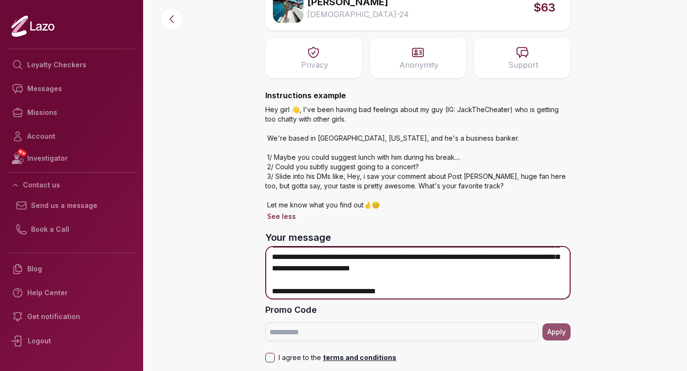
scroll to position [81, 0]
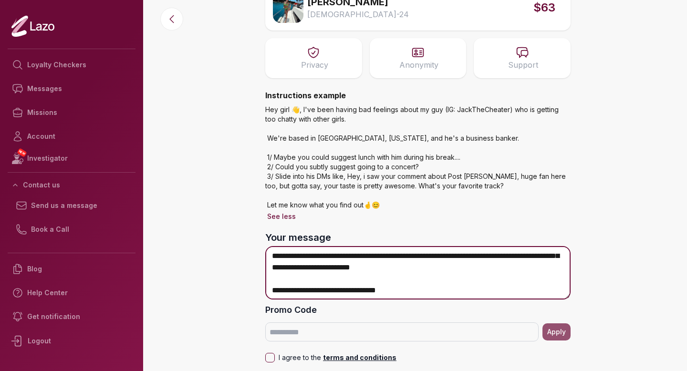
click at [278, 267] on textarea "**********" at bounding box center [417, 272] width 305 height 53
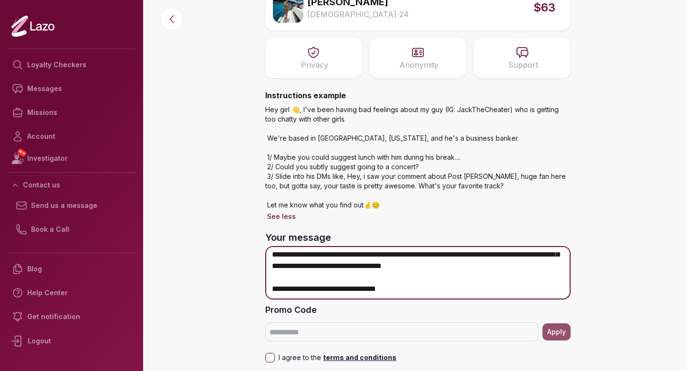
scroll to position [81, 0]
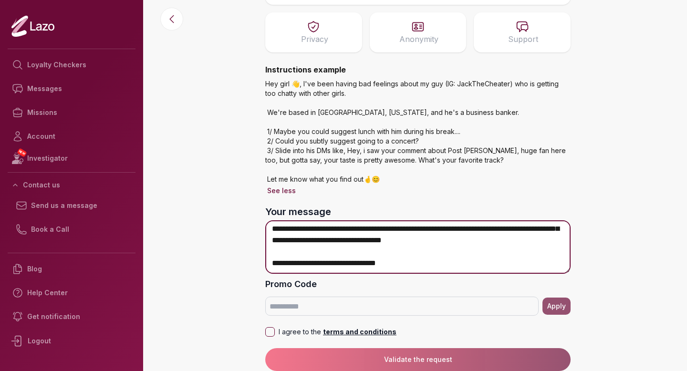
type textarea "**********"
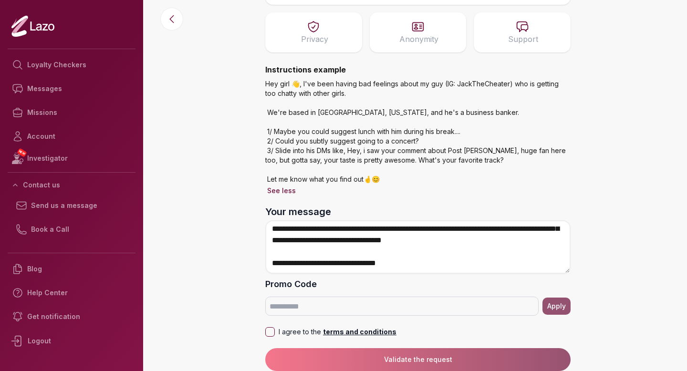
click at [271, 333] on button "I agree to the terms and conditions" at bounding box center [270, 332] width 10 height 10
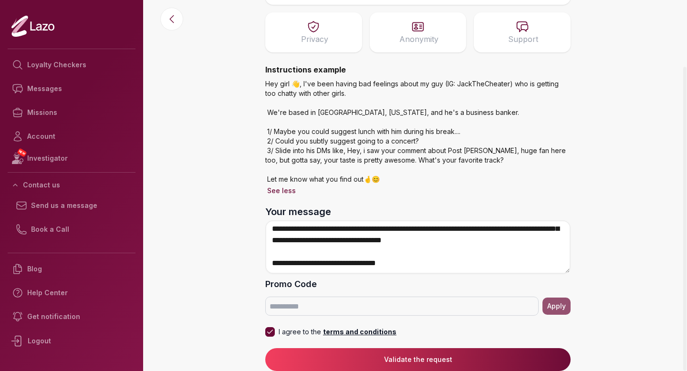
click at [376, 359] on button "Validate the request" at bounding box center [417, 359] width 305 height 23
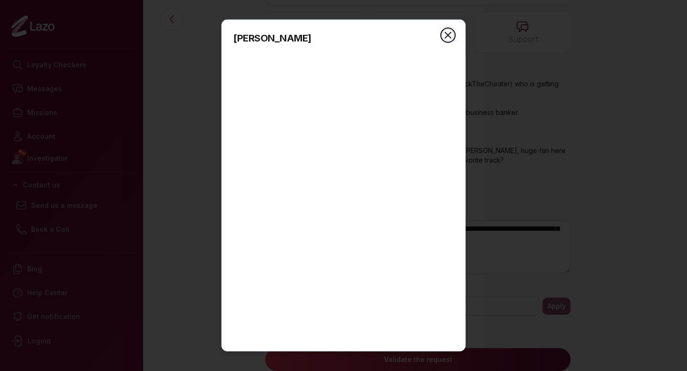
click at [447, 38] on icon "button" at bounding box center [447, 35] width 11 height 11
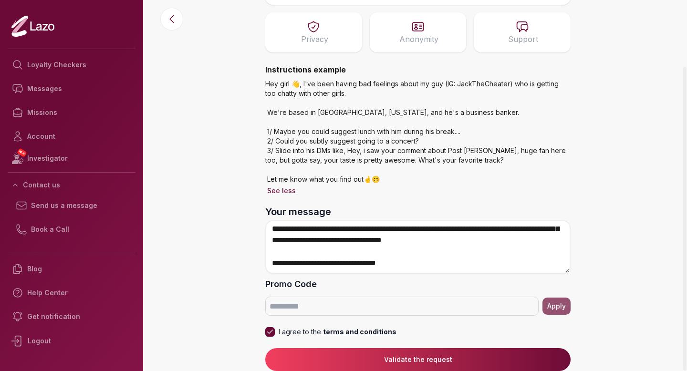
scroll to position [116, 0]
click at [428, 357] on button "Validate the request" at bounding box center [417, 359] width 305 height 23
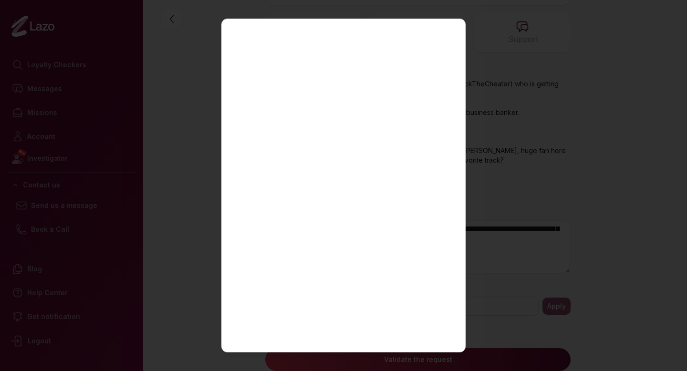
scroll to position [0, 0]
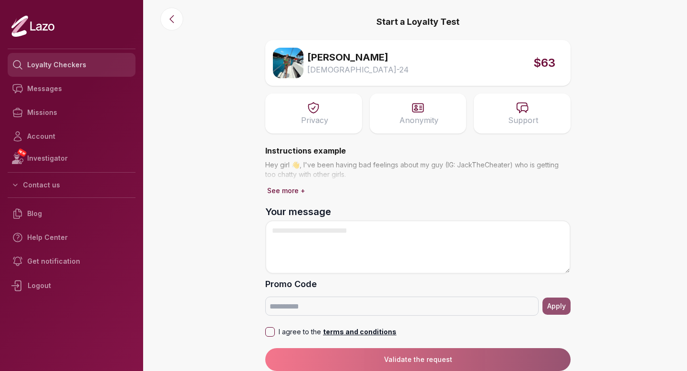
click at [68, 66] on link "Loyalty Checkers" at bounding box center [72, 65] width 128 height 24
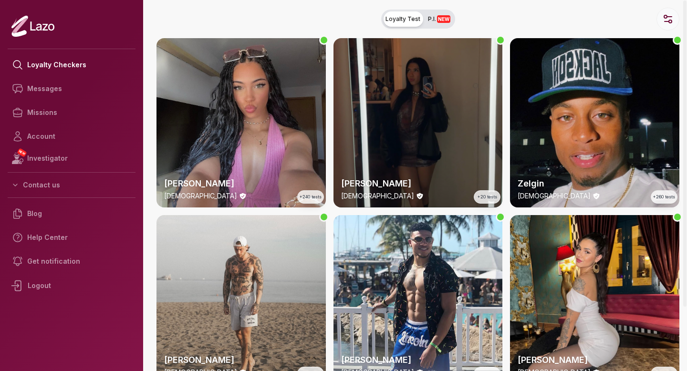
click at [671, 23] on icon "button" at bounding box center [667, 18] width 11 height 11
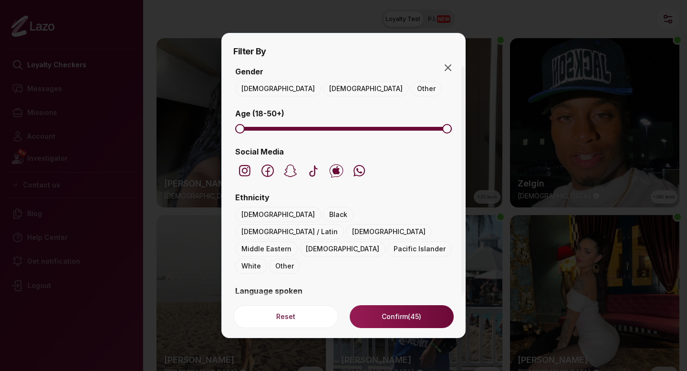
click at [323, 87] on button "Female" at bounding box center [366, 88] width 86 height 15
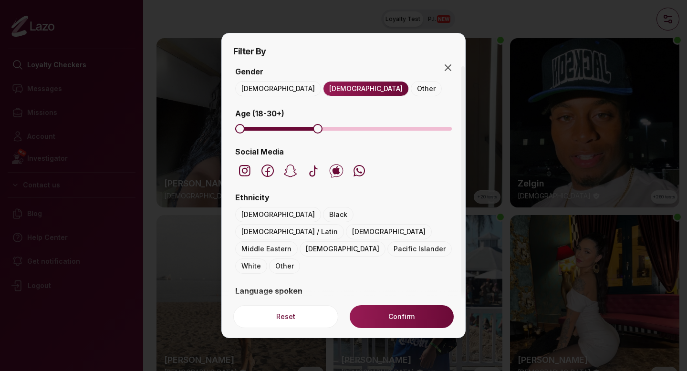
click at [318, 131] on span "Maximum" at bounding box center [318, 129] width 10 height 10
click at [255, 129] on span "Minimum" at bounding box center [260, 129] width 10 height 10
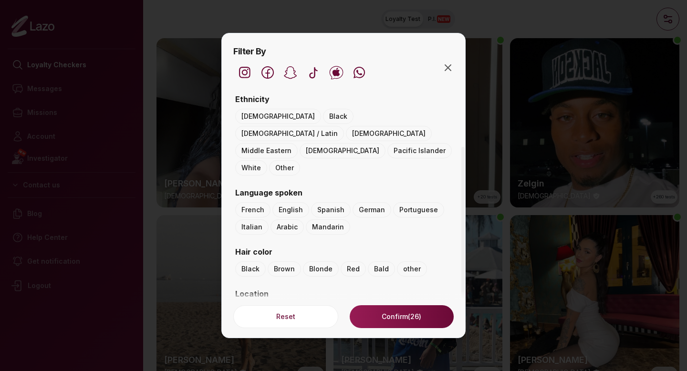
click at [392, 320] on button "Confirm (26)" at bounding box center [402, 316] width 104 height 23
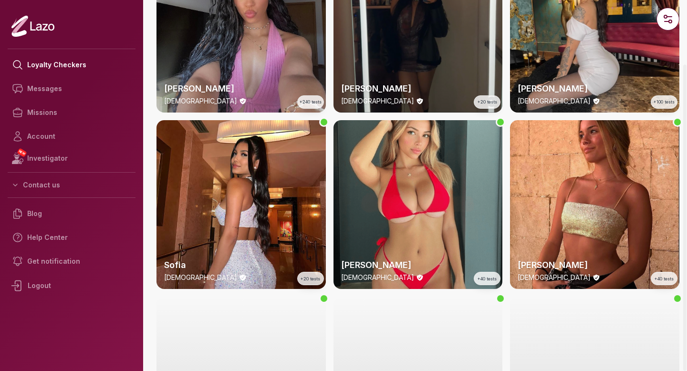
scroll to position [176, 0]
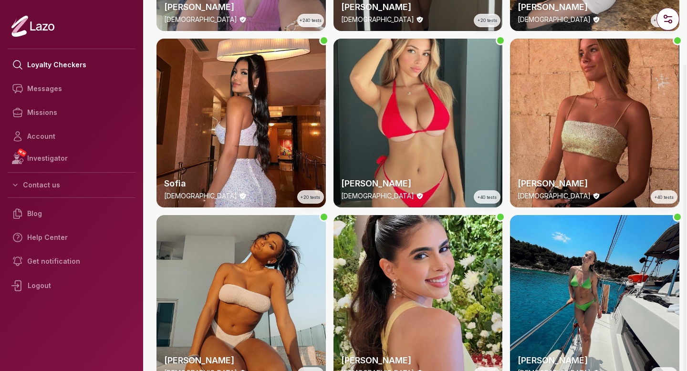
click at [591, 80] on div "Sharon 22 y/o +40 tests" at bounding box center [594, 123] width 169 height 169
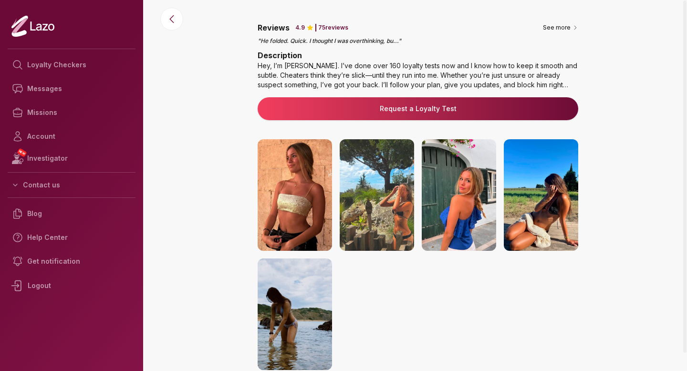
scroll to position [138, 0]
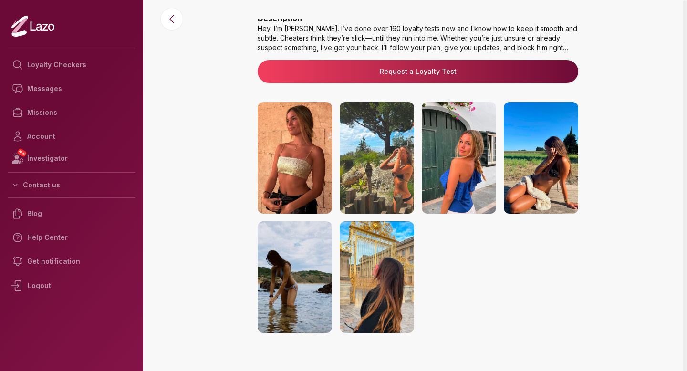
click at [371, 169] on img at bounding box center [377, 158] width 74 height 112
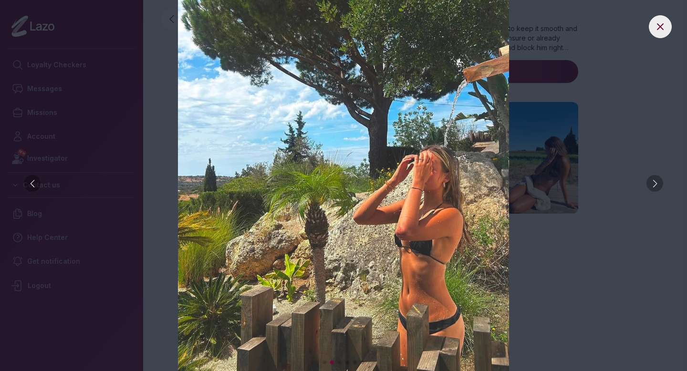
click at [658, 180] on div at bounding box center [654, 183] width 17 height 17
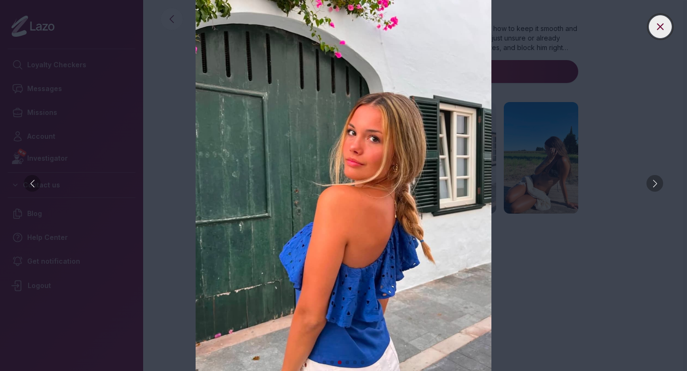
click at [662, 20] on button at bounding box center [660, 26] width 23 height 23
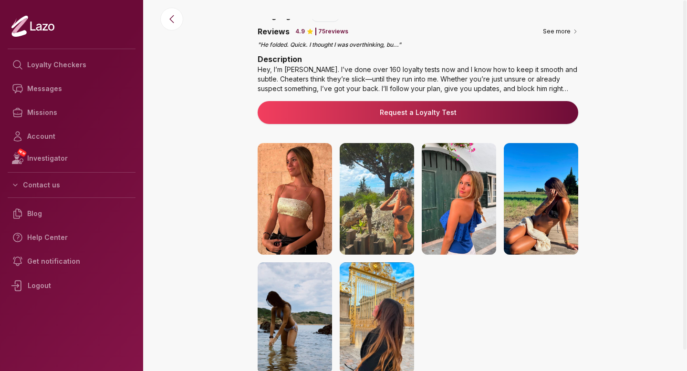
scroll to position [97, 0]
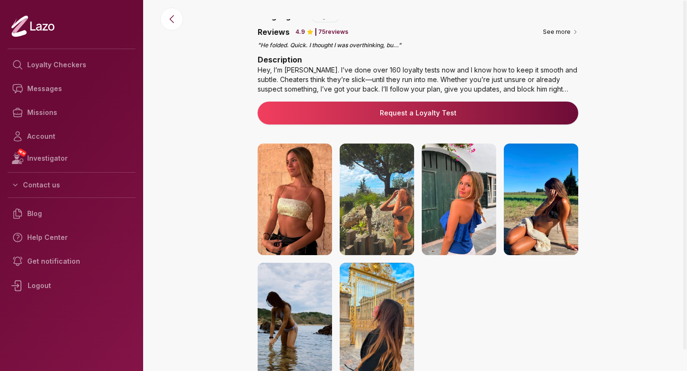
click at [561, 69] on div "Hey, I’m Sharon. I’ve done over 160 loyalty tests now and I know how to keep it…" at bounding box center [418, 79] width 320 height 29
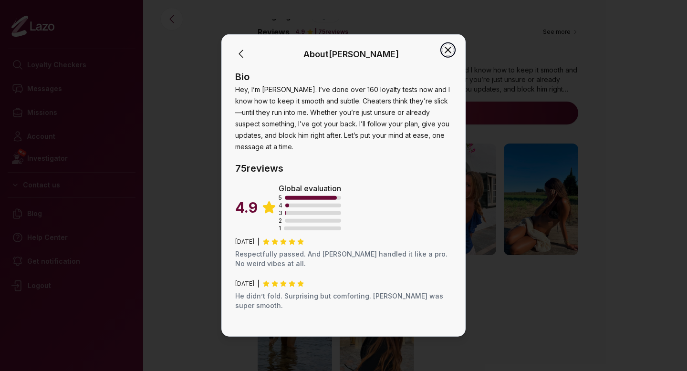
click at [450, 49] on icon "button" at bounding box center [447, 49] width 11 height 11
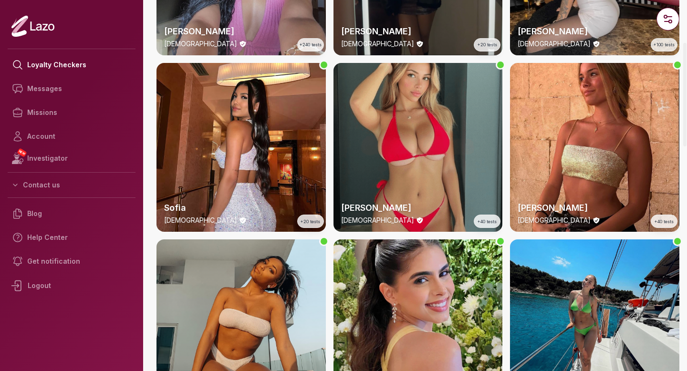
scroll to position [97, 0]
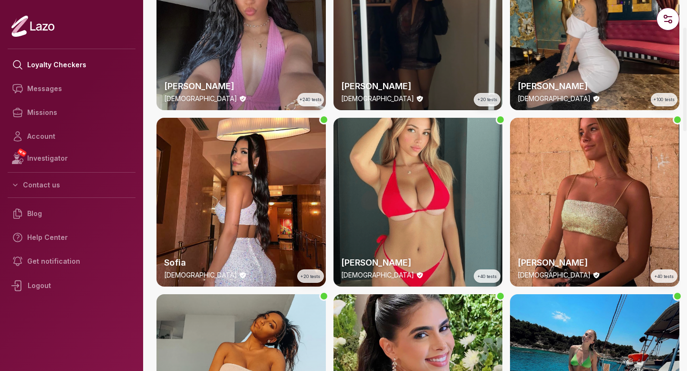
click at [589, 161] on div "Sharon 22 y/o +40 tests" at bounding box center [594, 202] width 169 height 169
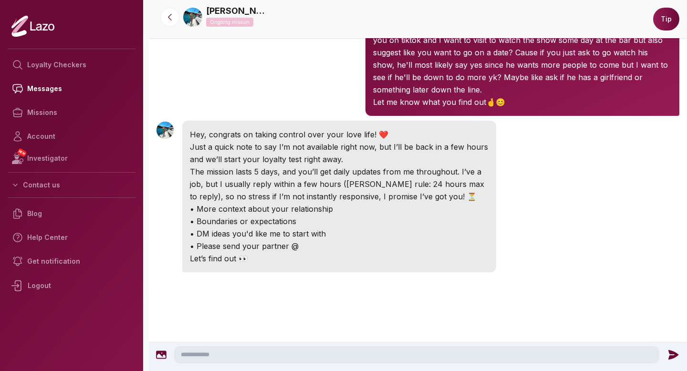
scroll to position [135, 0]
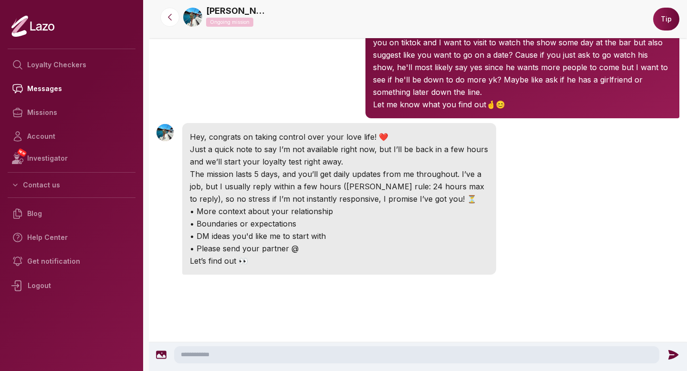
click at [196, 19] on img at bounding box center [192, 17] width 19 height 19
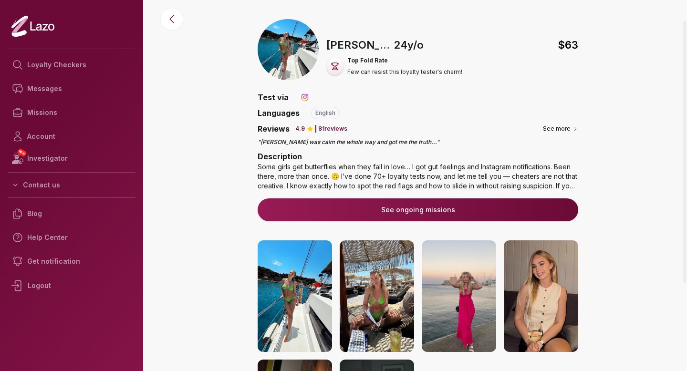
scroll to position [137, 0]
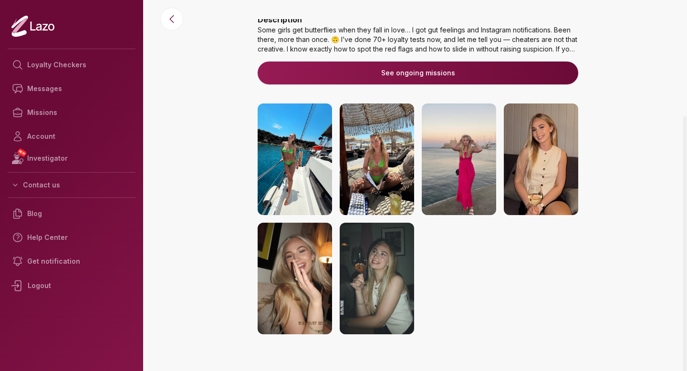
click at [380, 172] on img at bounding box center [377, 159] width 74 height 112
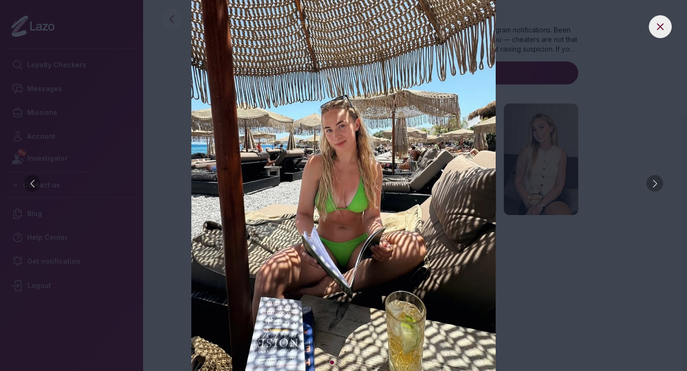
click at [654, 180] on div at bounding box center [654, 183] width 17 height 17
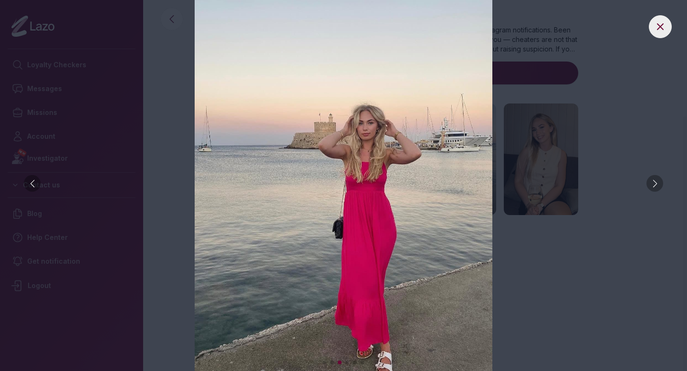
click at [654, 180] on div at bounding box center [654, 183] width 17 height 17
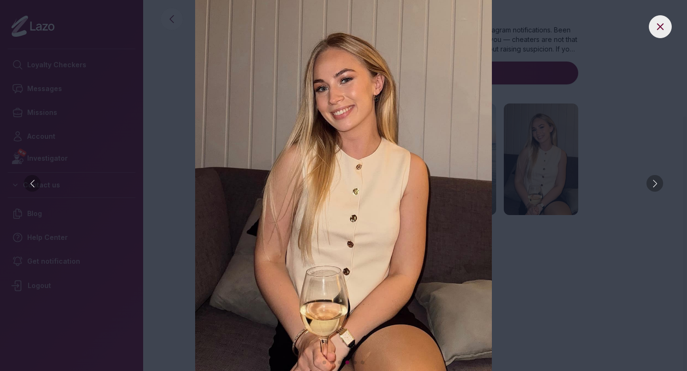
click at [654, 181] on div at bounding box center [654, 183] width 17 height 17
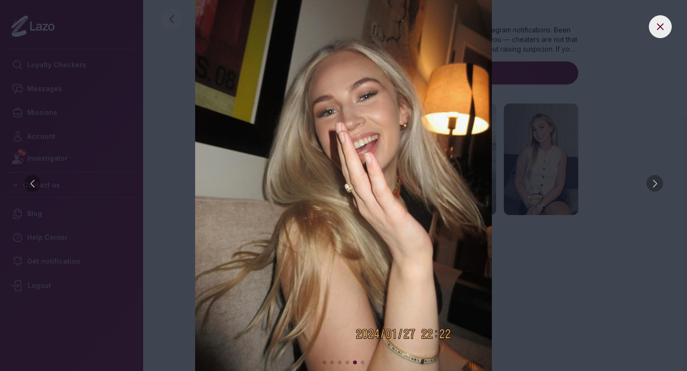
click at [653, 181] on div at bounding box center [654, 183] width 17 height 17
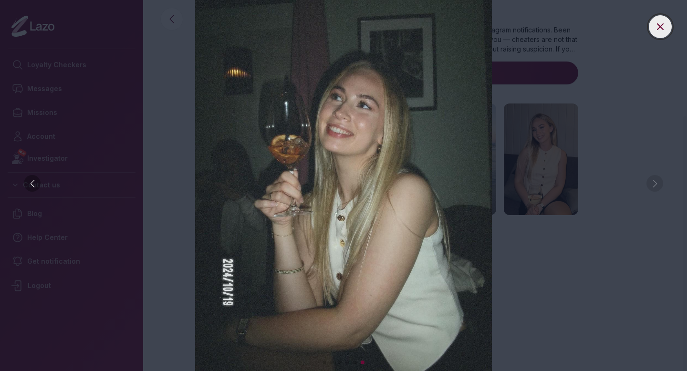
click at [657, 24] on icon at bounding box center [660, 27] width 6 height 6
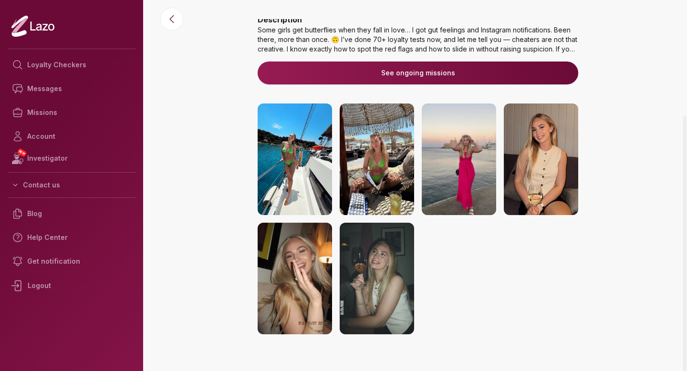
scroll to position [0, 0]
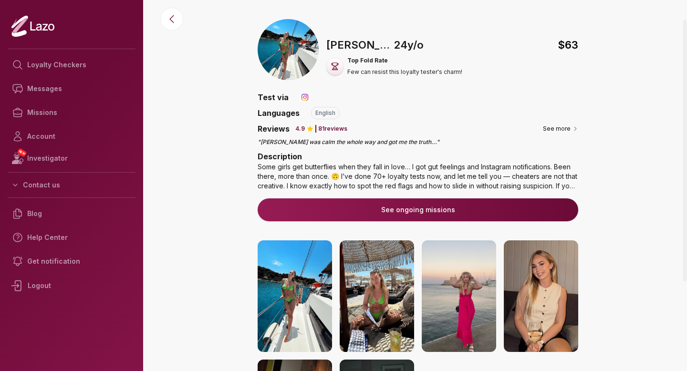
click at [359, 206] on button "See ongoing missions" at bounding box center [418, 209] width 320 height 23
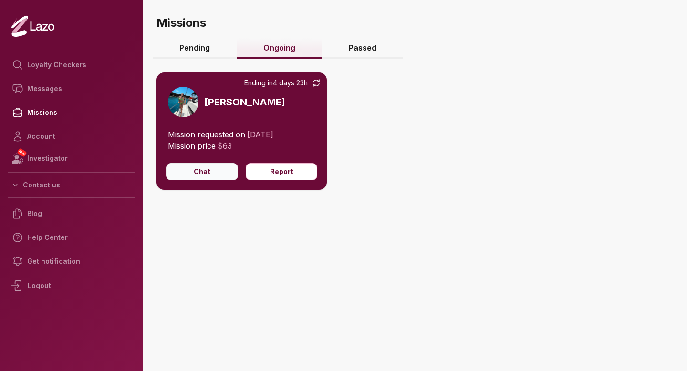
click at [205, 168] on button "Chat" at bounding box center [202, 171] width 72 height 17
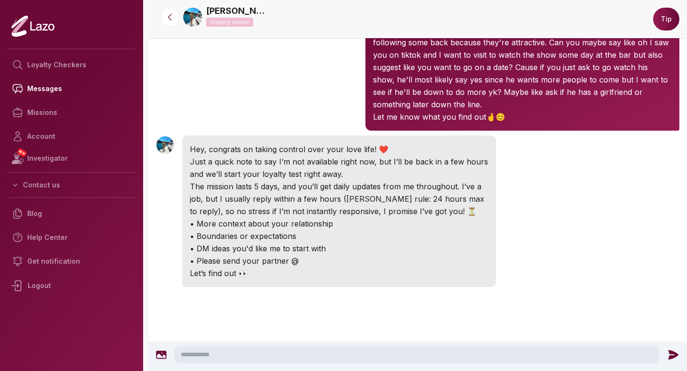
scroll to position [97, 0]
